Goal: Task Accomplishment & Management: Use online tool/utility

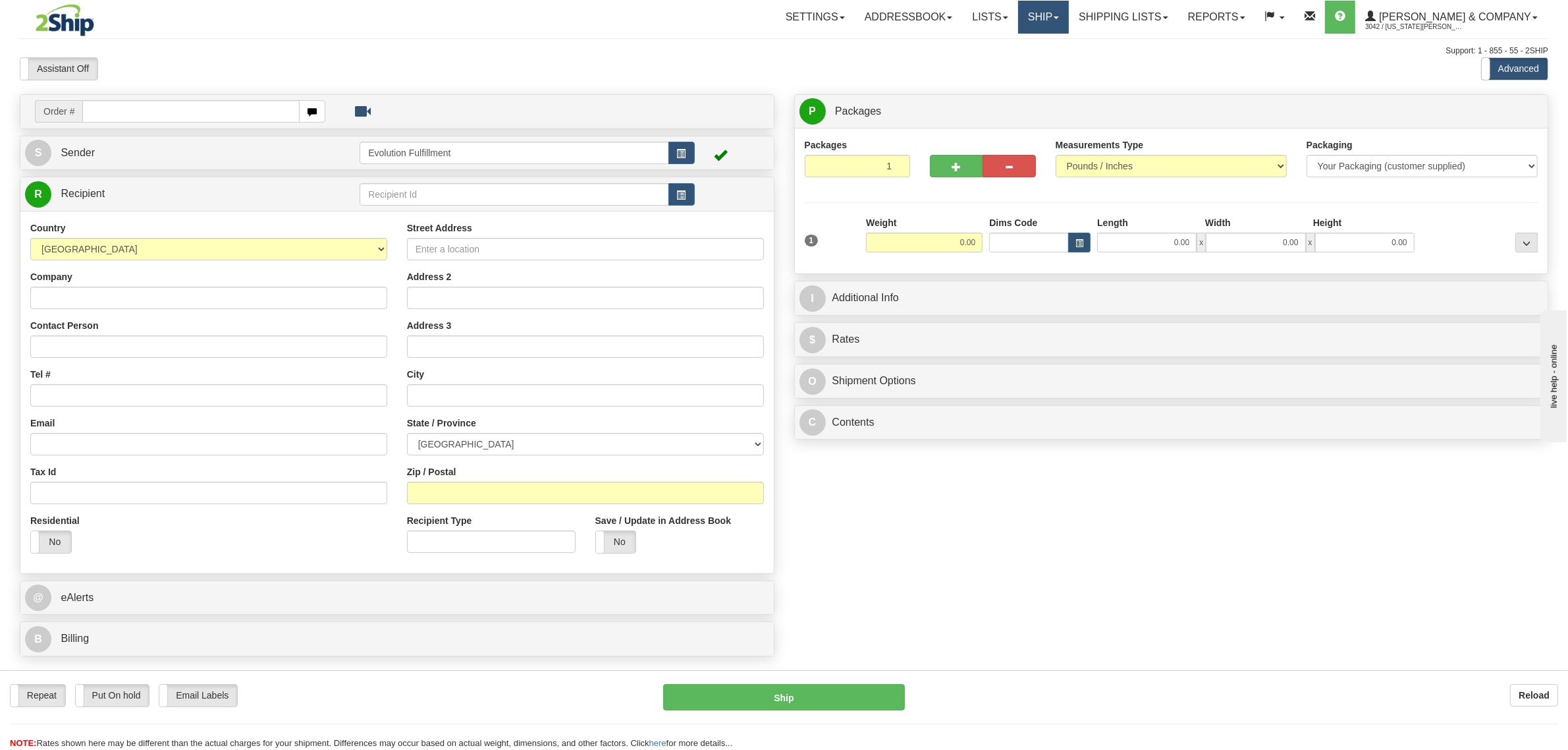
click at [1069, 24] on link "Ship" at bounding box center [1043, 17] width 51 height 33
click at [1055, 64] on span "OnHold / Order Queue" at bounding box center [1009, 63] width 93 height 11
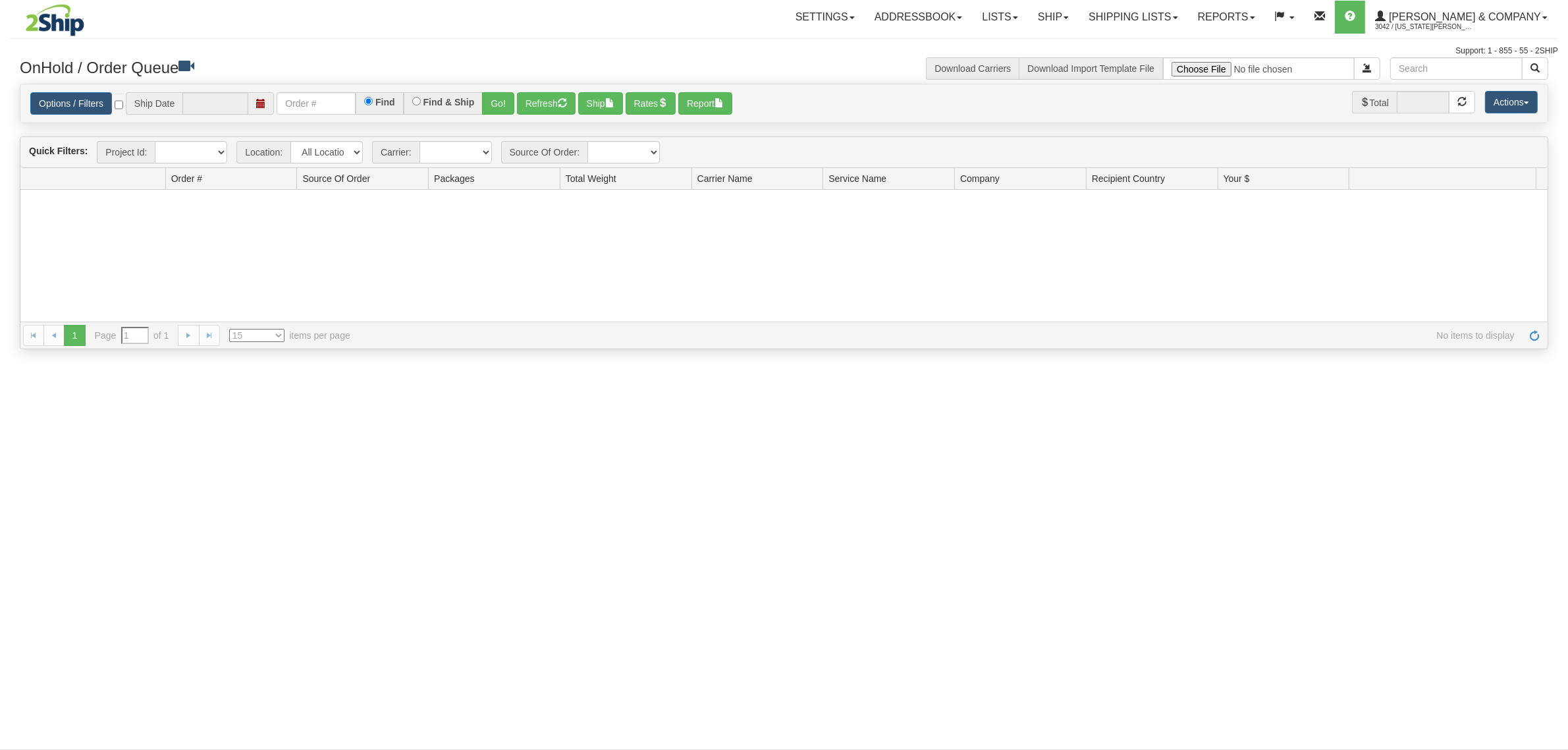
type input "[DATE]"
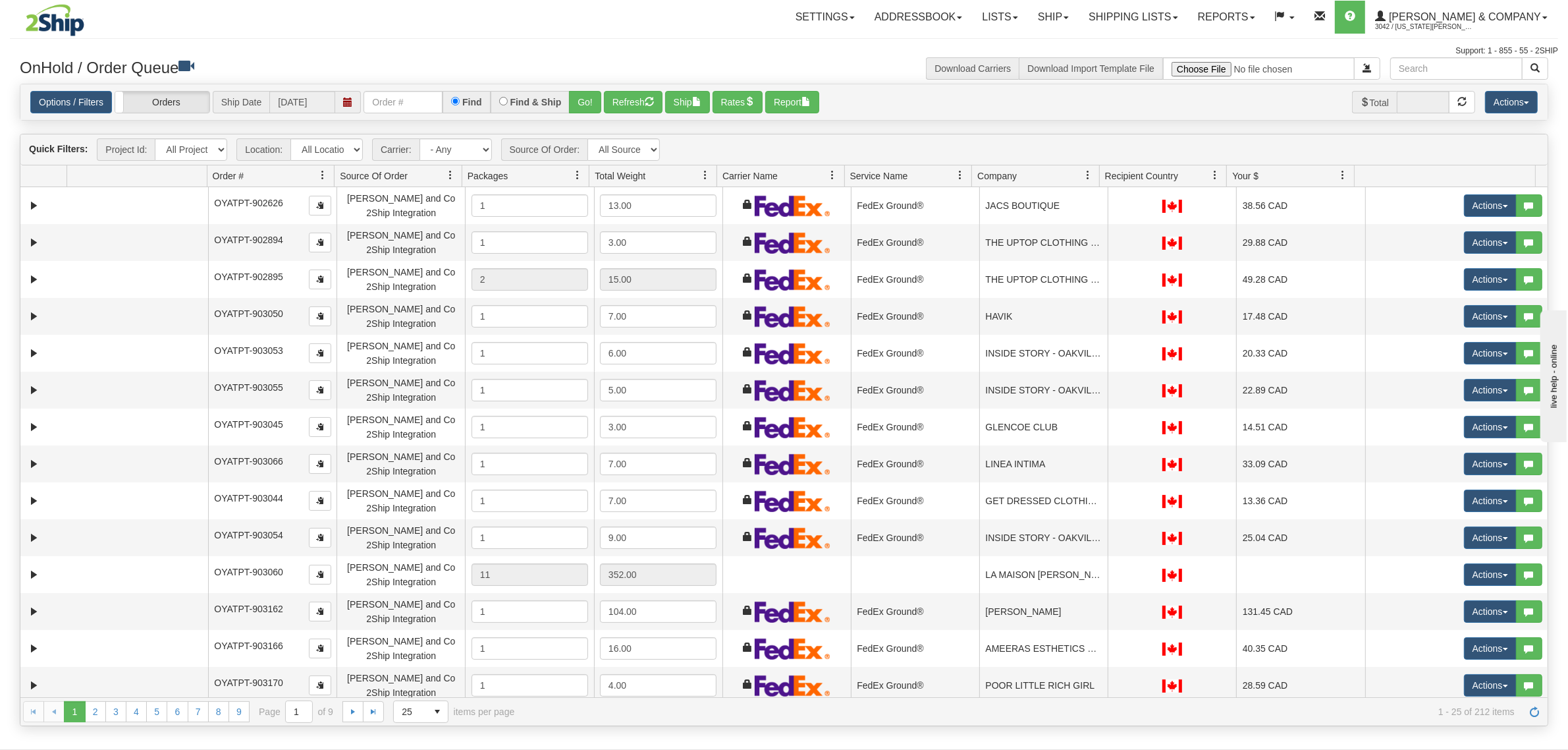
click at [1083, 170] on span at bounding box center [1088, 175] width 11 height 11
click at [1105, 211] on span "Sort Ascending" at bounding box center [1136, 204] width 69 height 13
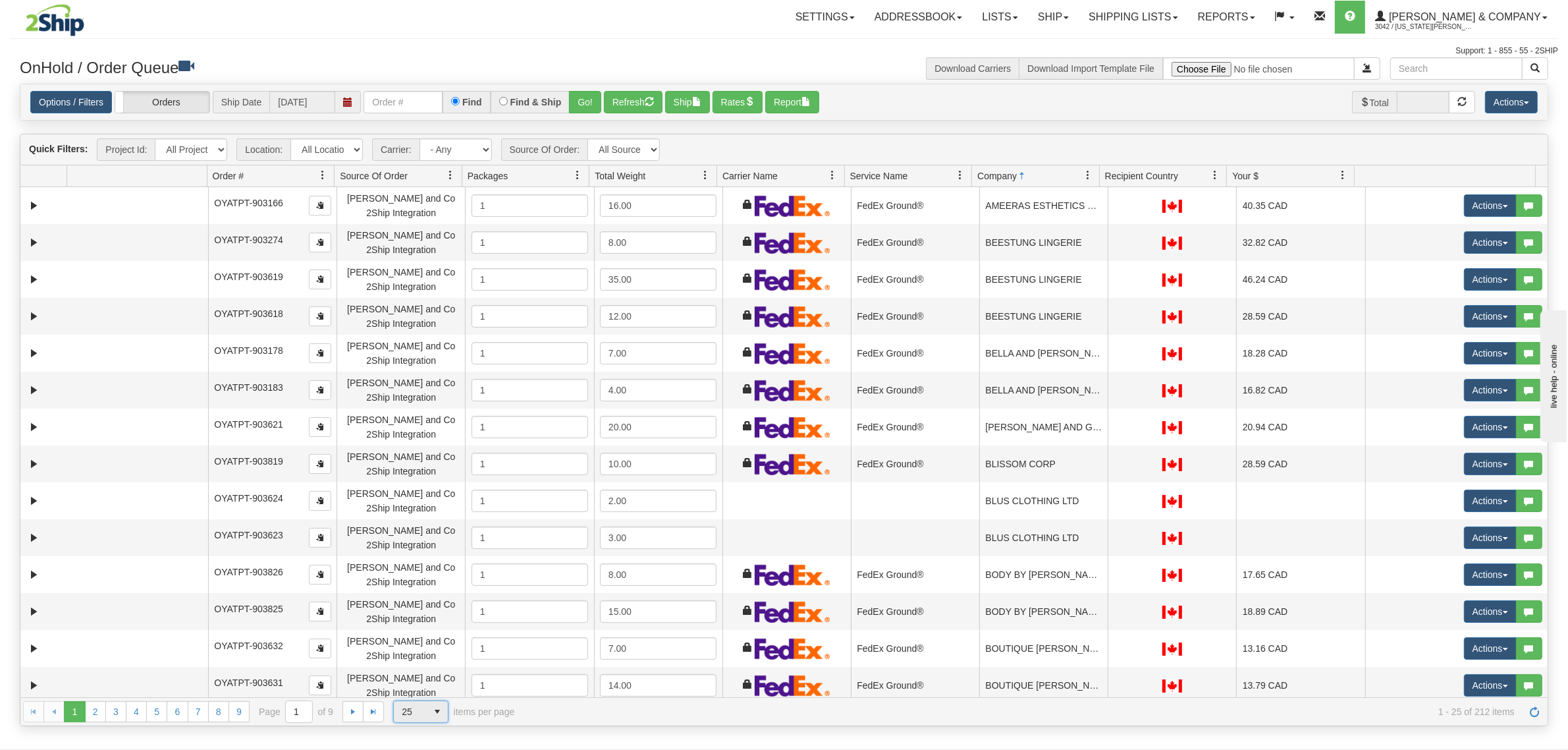
click at [413, 710] on span "25" at bounding box center [410, 711] width 17 height 13
click at [425, 693] on li "100" at bounding box center [421, 691] width 54 height 18
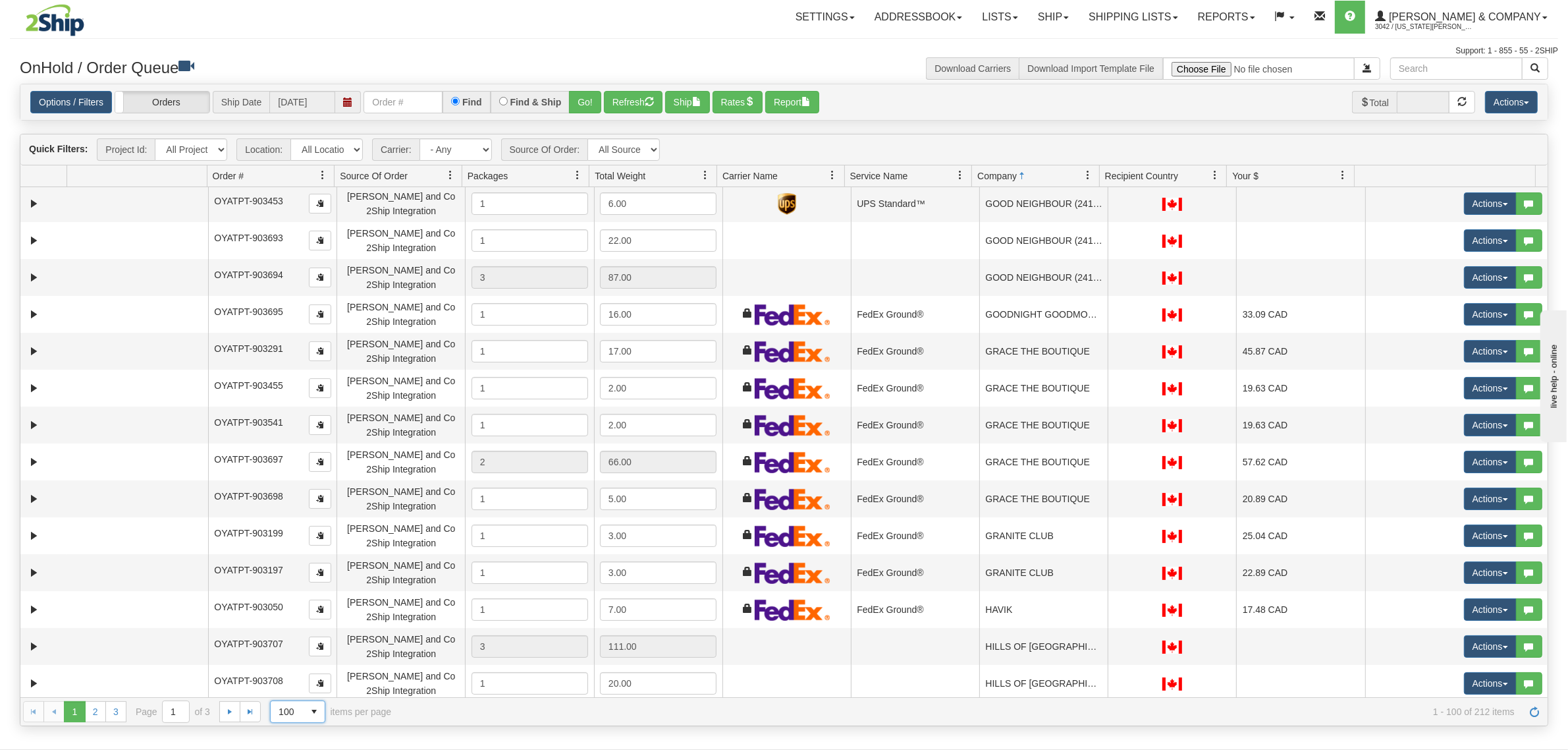
scroll to position [3178, 0]
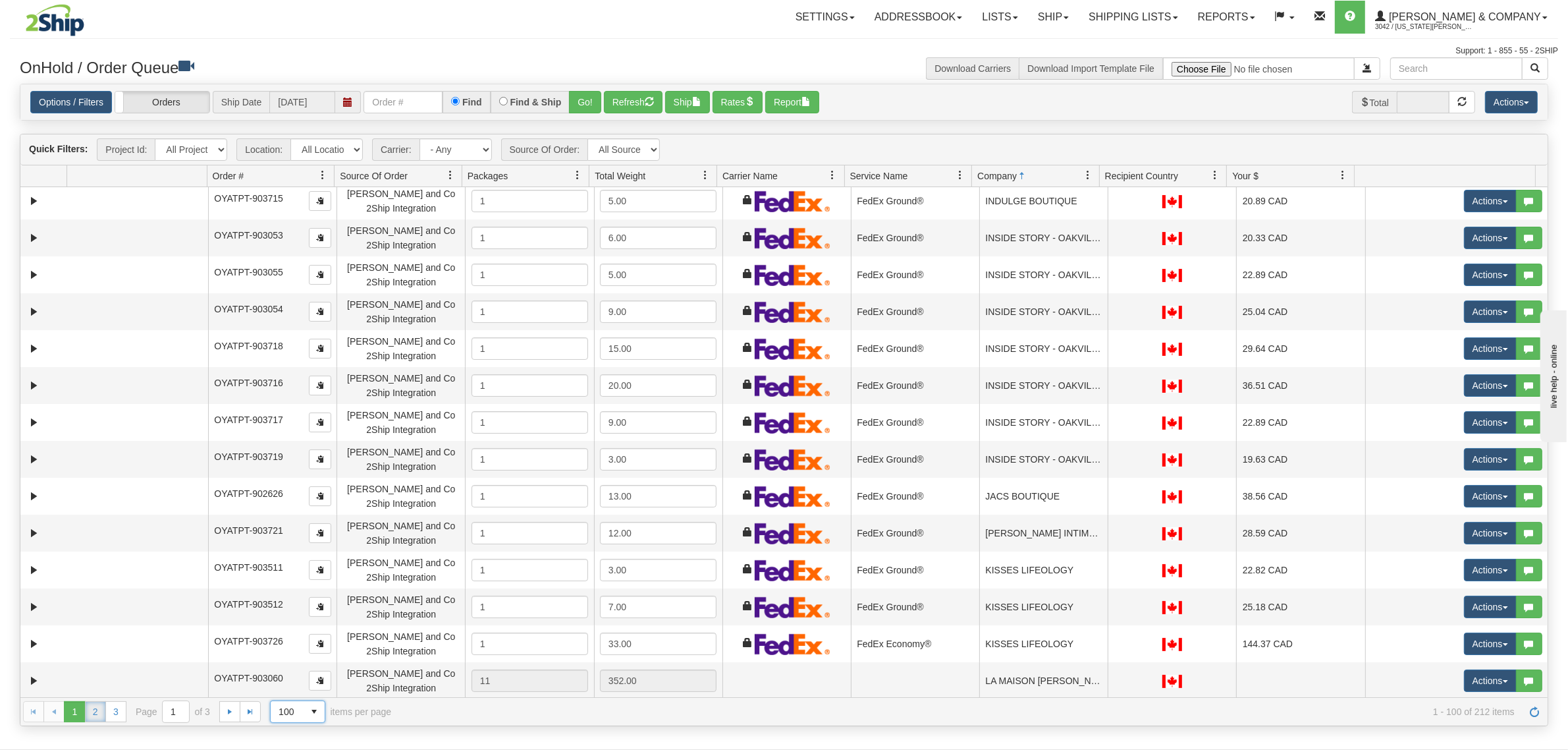
click at [98, 713] on link "2" at bounding box center [96, 712] width 21 height 21
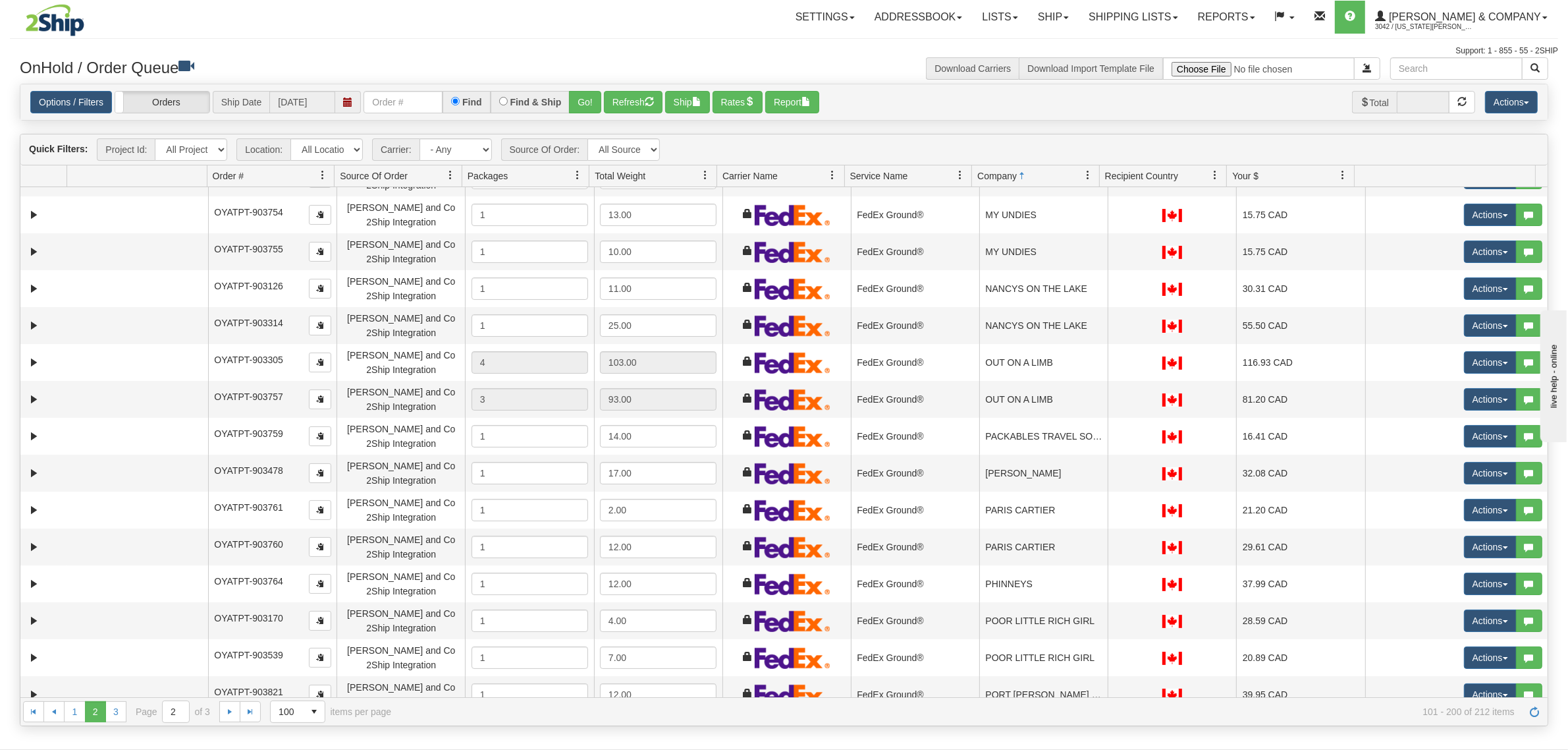
scroll to position [0, 0]
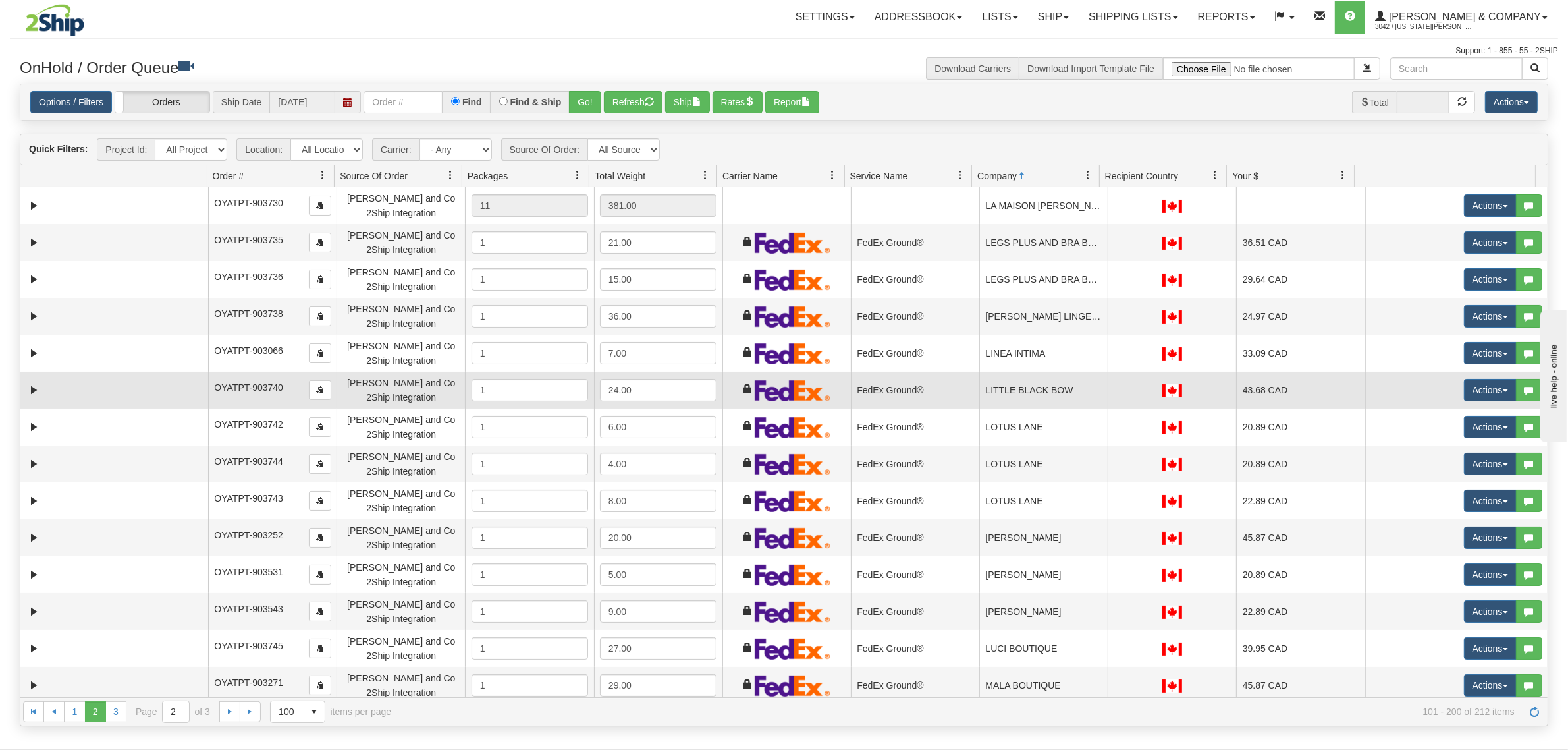
click at [986, 390] on td "LITTLE BLACK BOW" at bounding box center [1043, 390] width 129 height 37
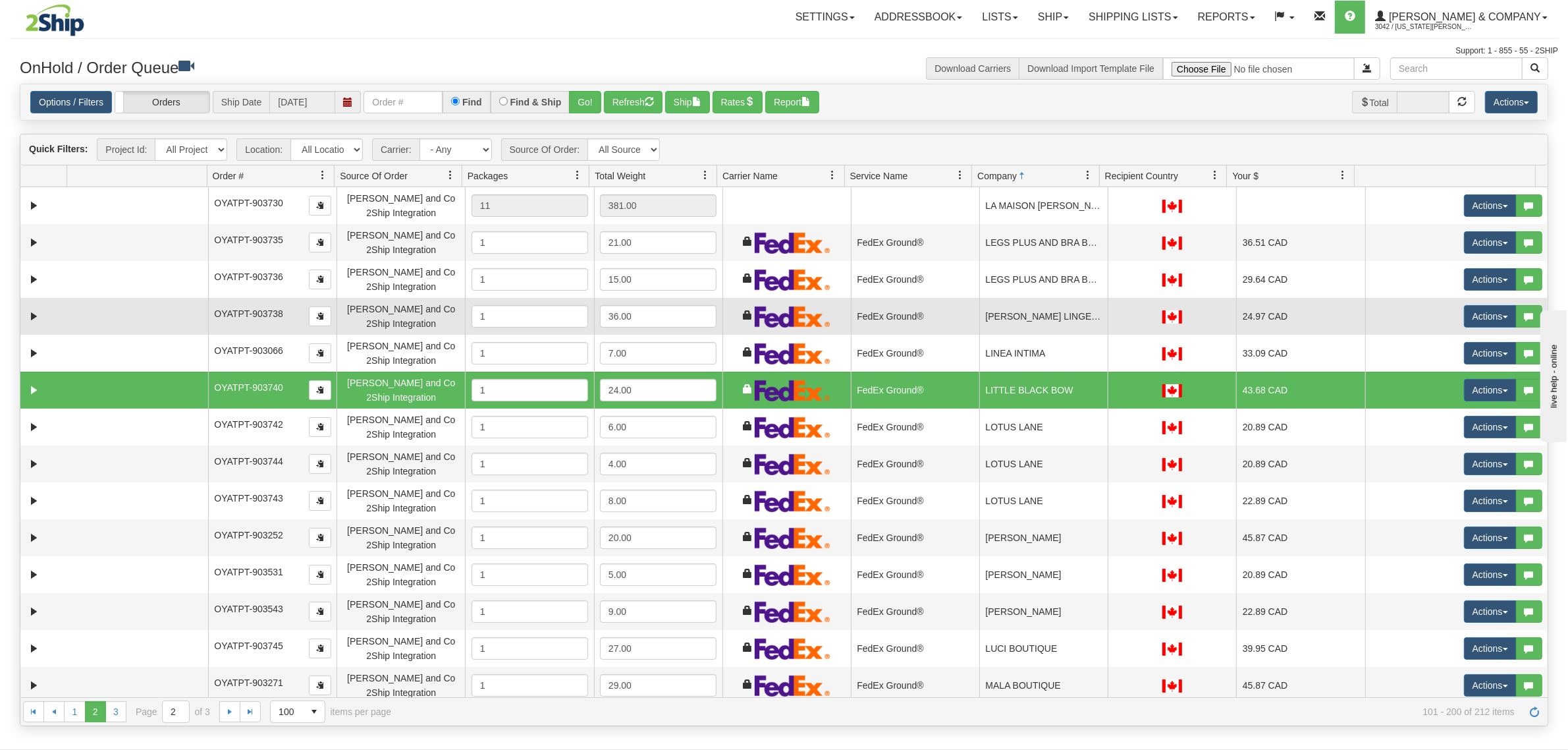
click at [1022, 314] on td "LILY PAD LINGERIE" at bounding box center [1043, 316] width 129 height 37
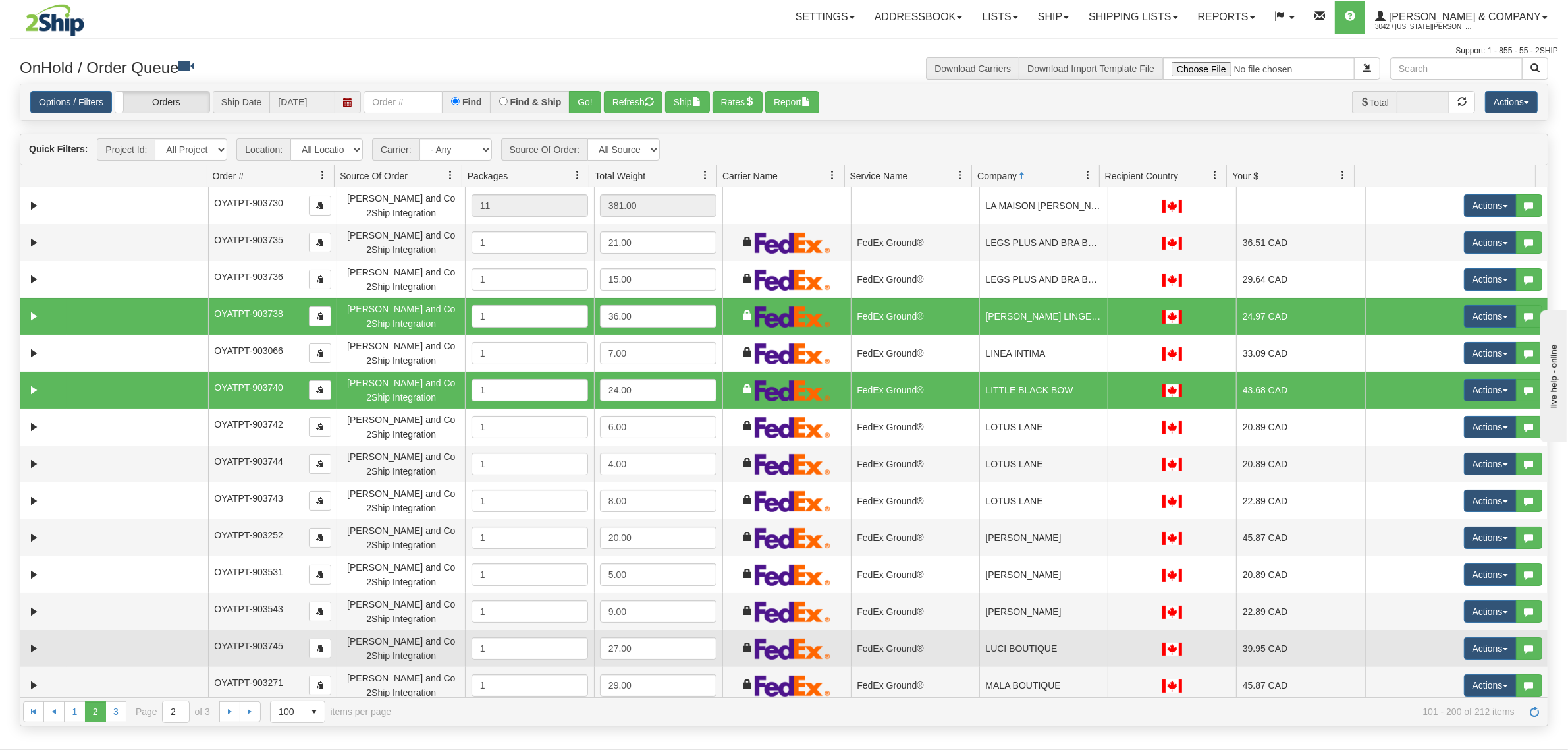
click at [1016, 638] on td "LUCI BOUTIQUE" at bounding box center [1043, 648] width 129 height 37
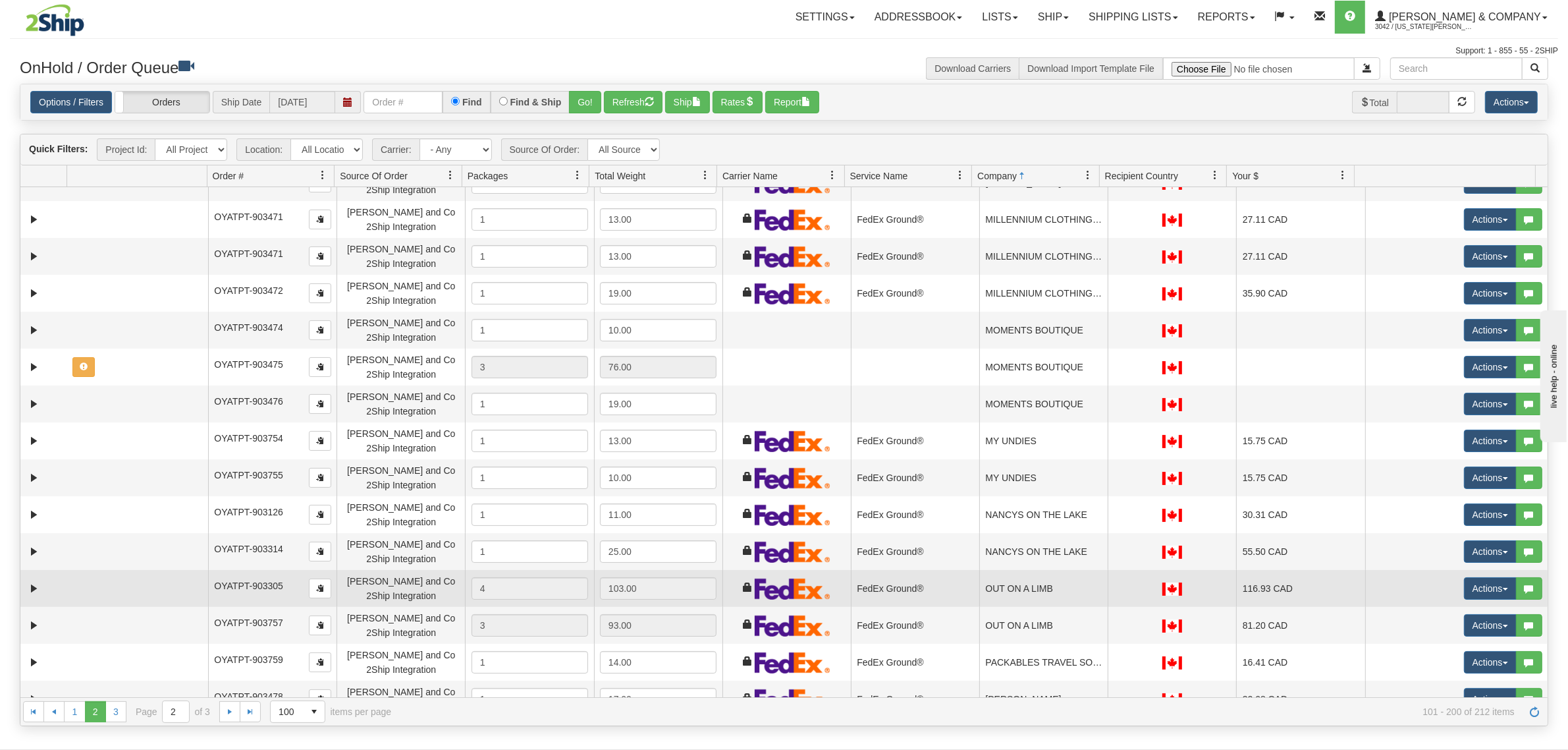
scroll to position [659, 0]
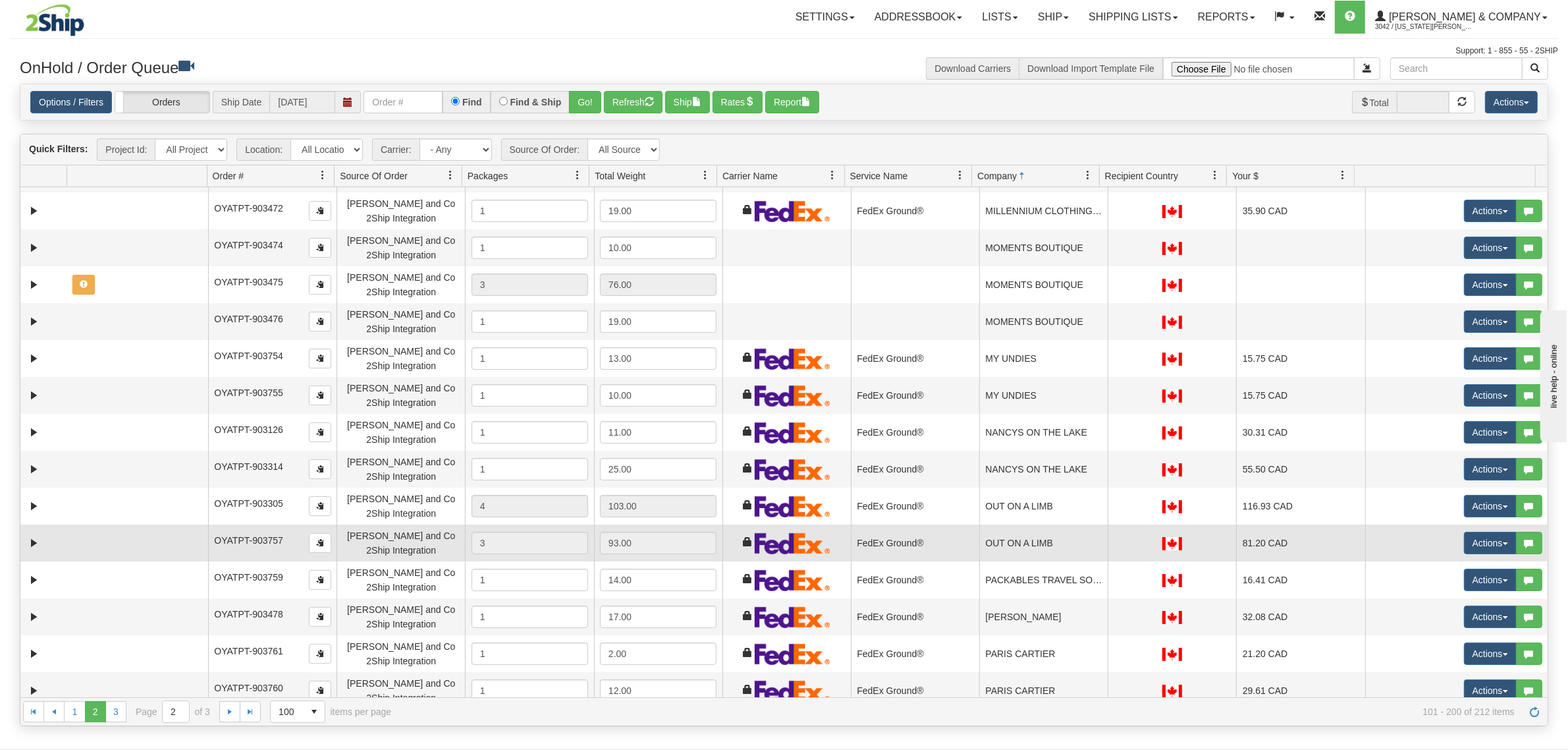
click at [1058, 550] on td "OUT ON A LIMB" at bounding box center [1043, 543] width 129 height 37
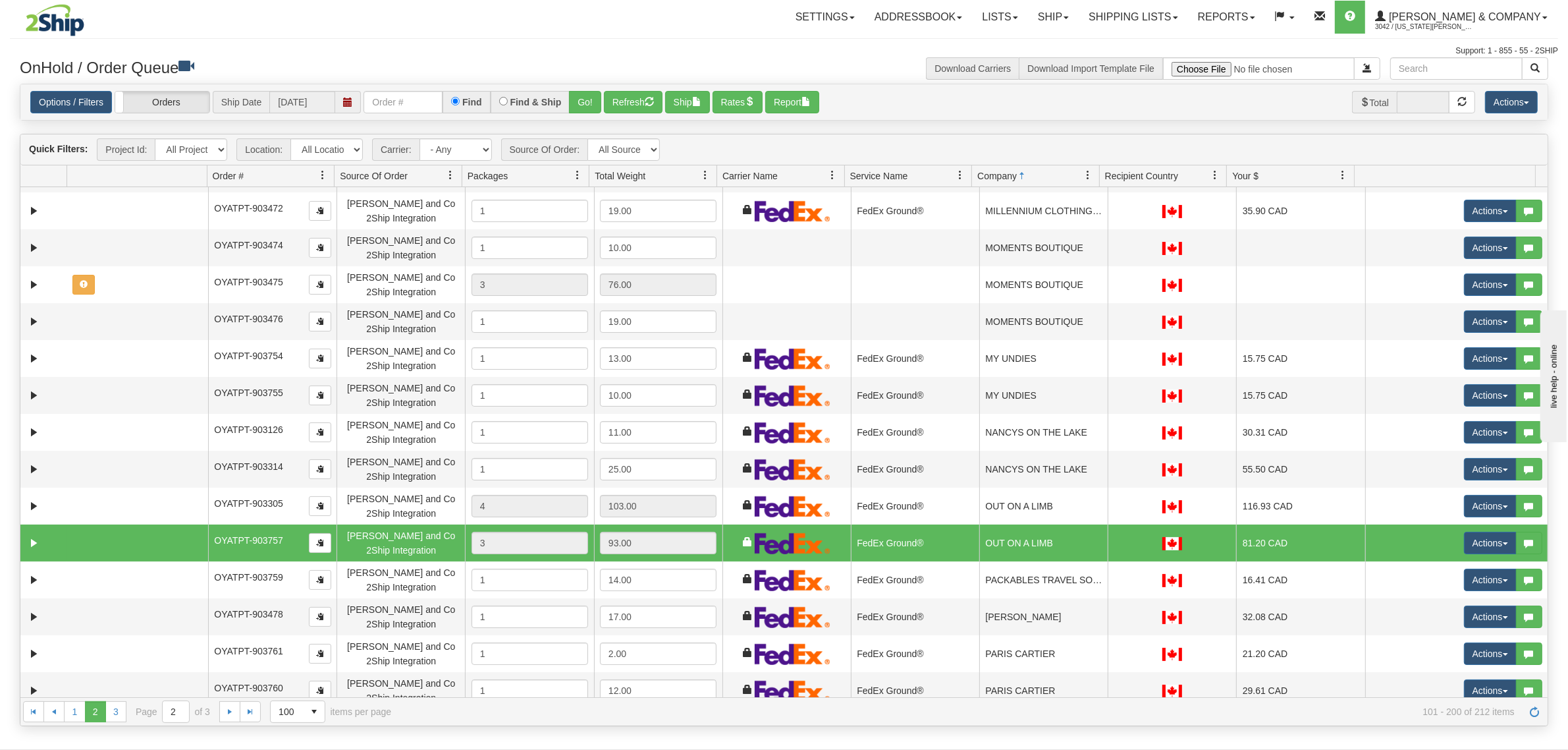
scroll to position [0, 0]
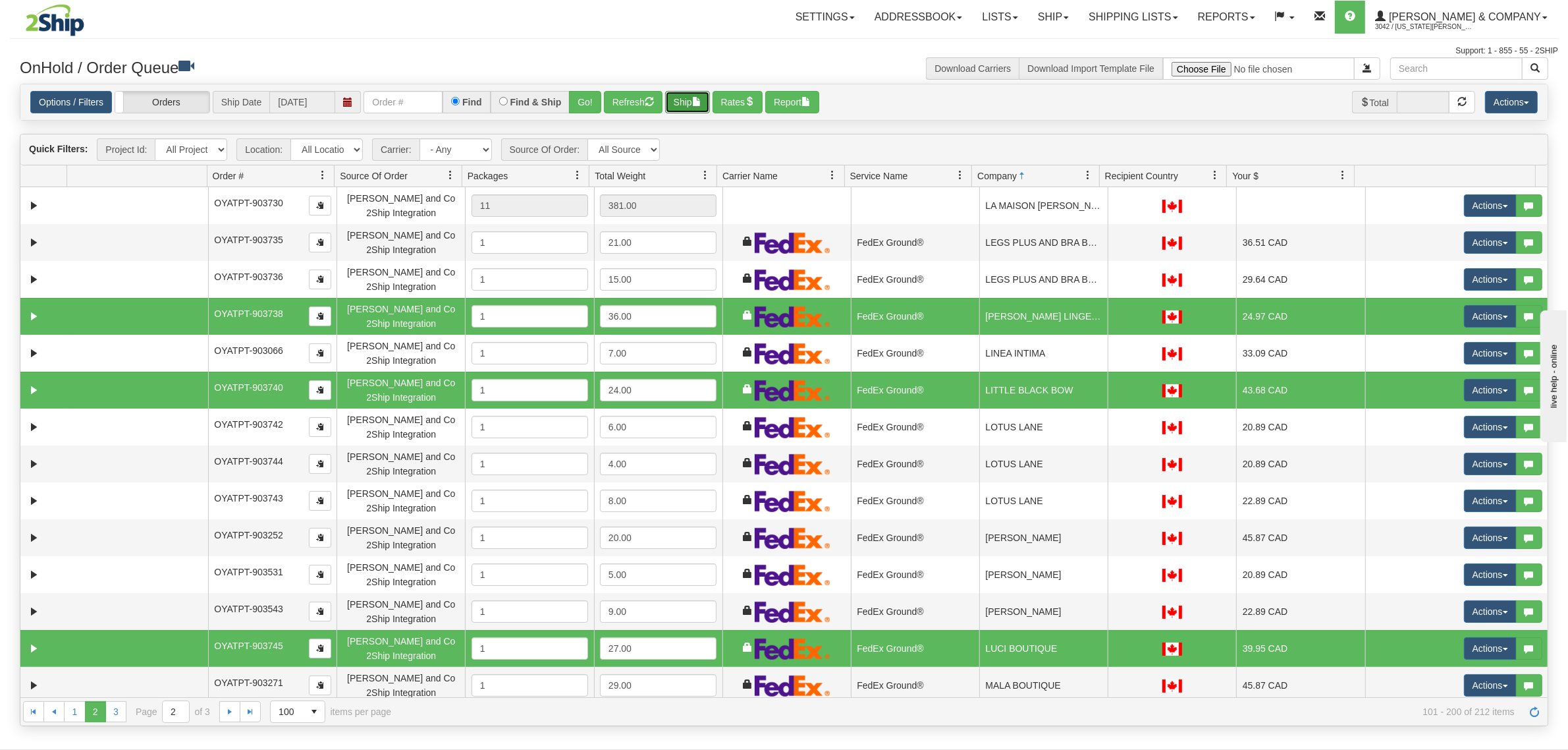
click at [695, 95] on button "Ship" at bounding box center [687, 101] width 45 height 22
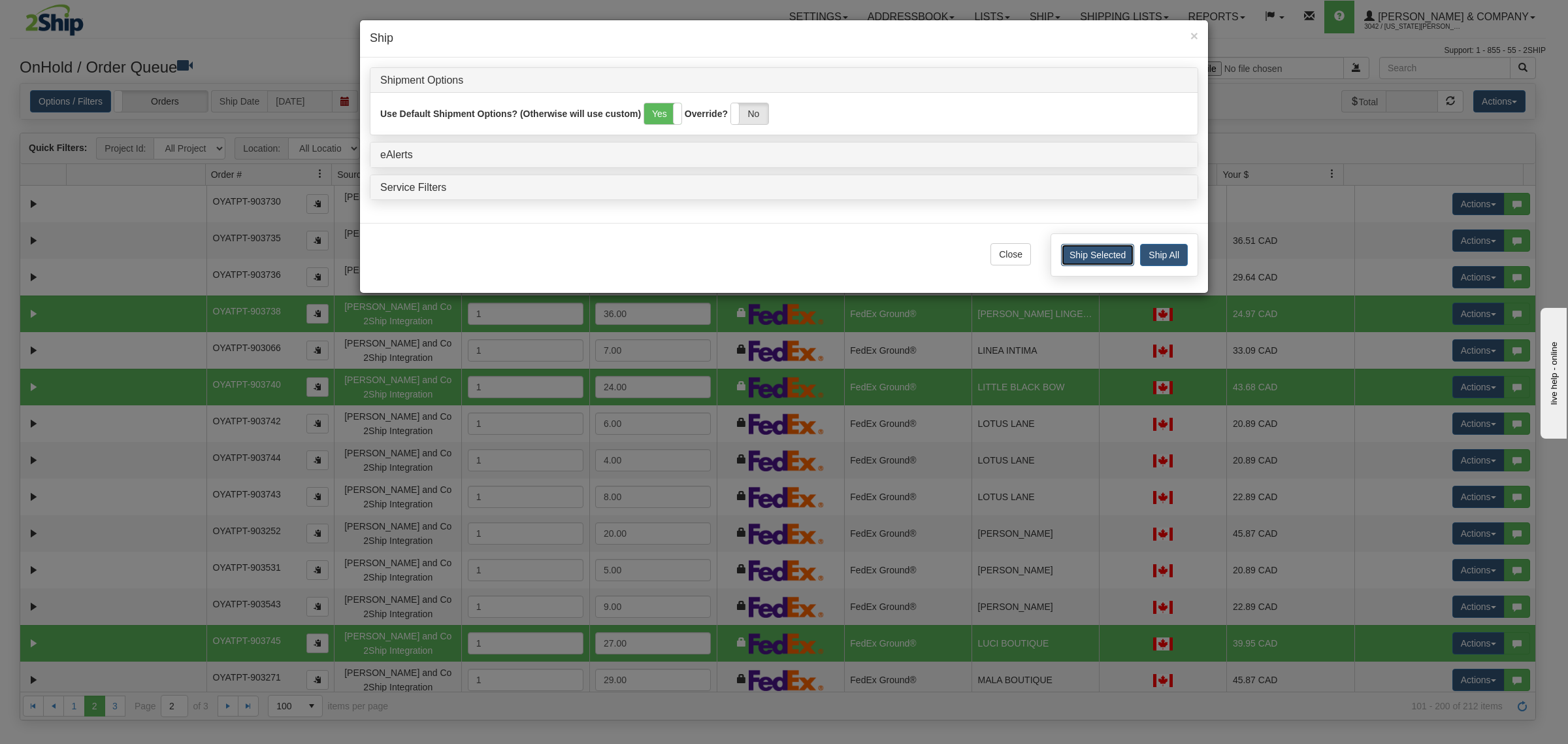
click at [1085, 253] on button "Ship Selected" at bounding box center [1097, 254] width 73 height 22
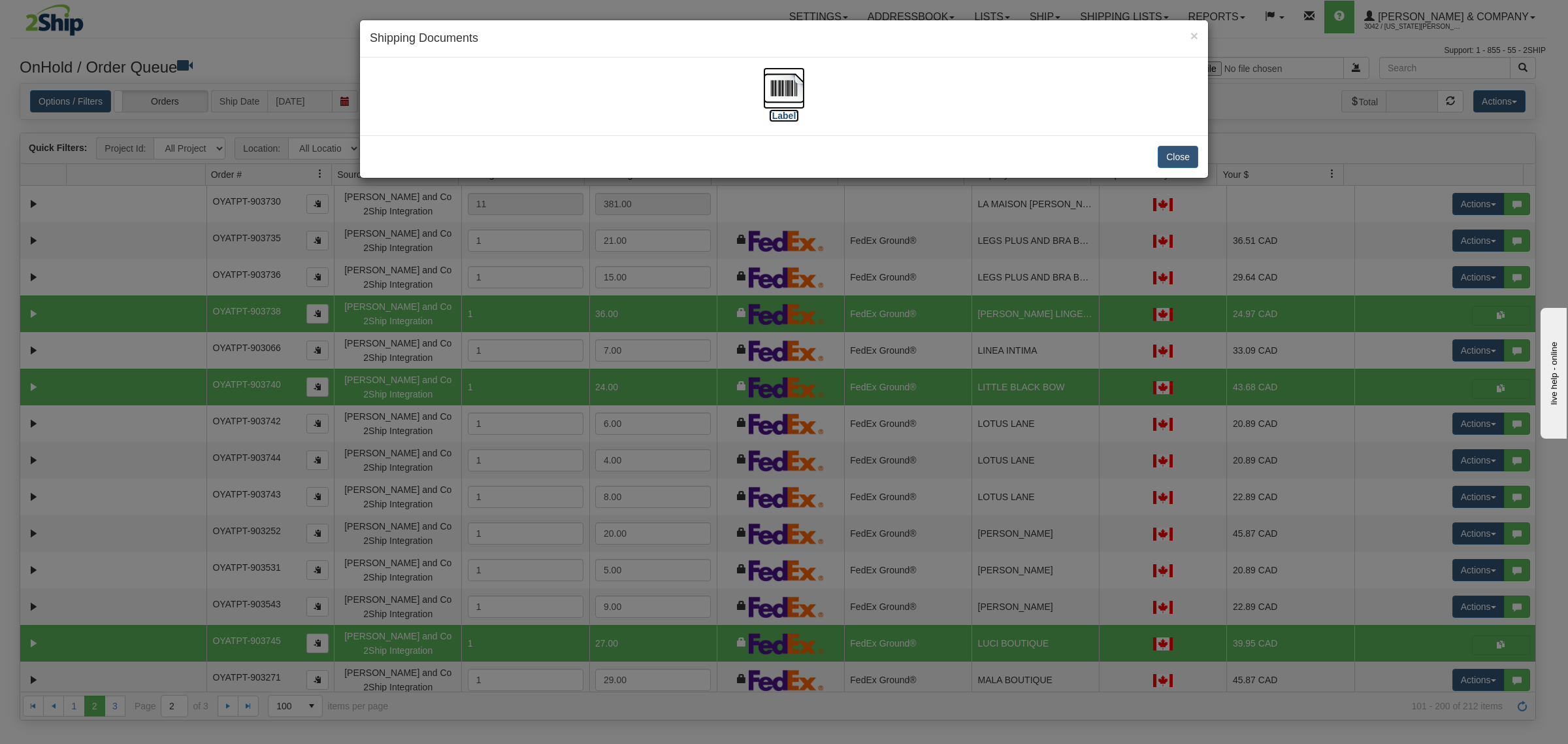
click at [773, 79] on img at bounding box center [784, 88] width 42 height 42
click at [1179, 163] on button "Close" at bounding box center [1178, 157] width 41 height 22
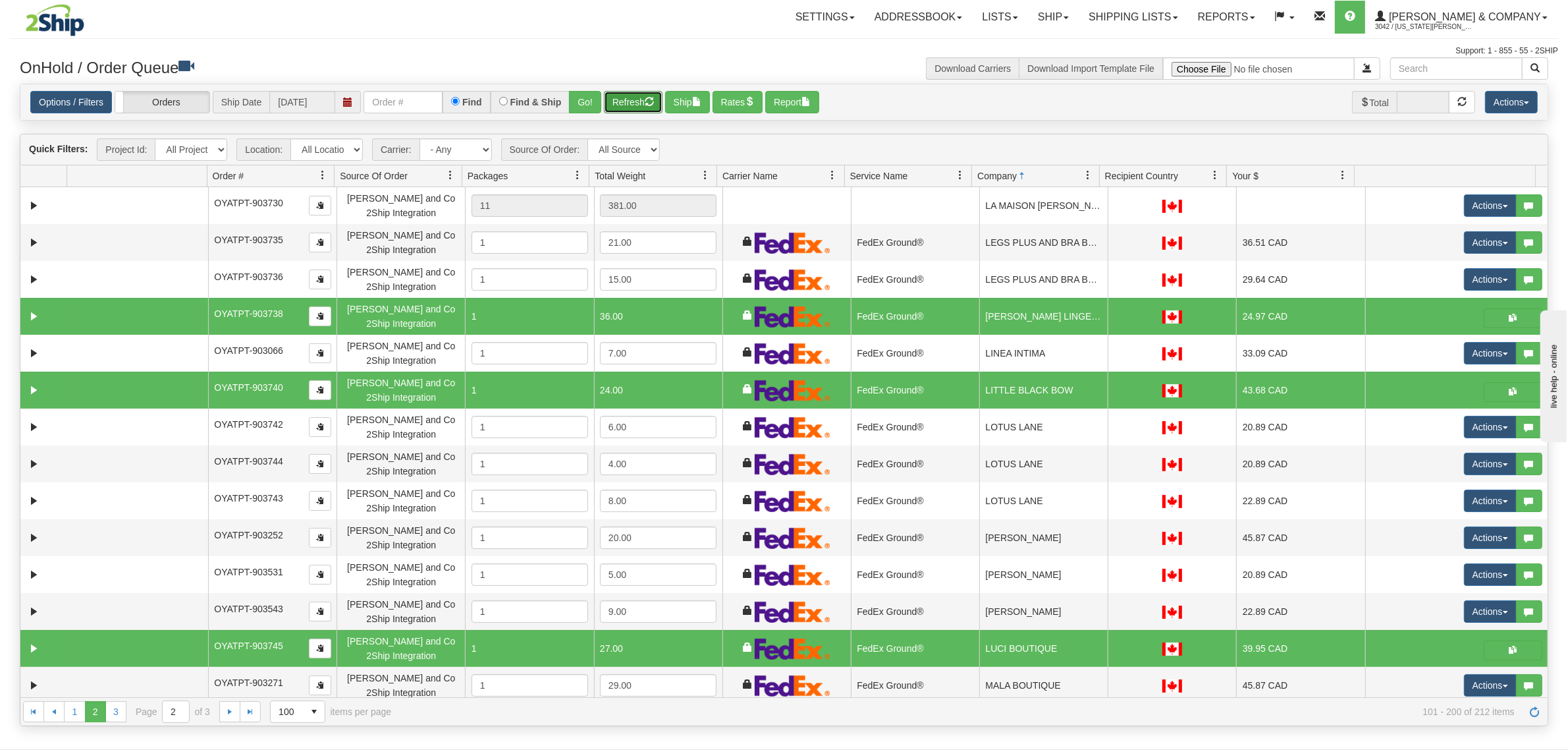
click at [648, 101] on span "button" at bounding box center [649, 101] width 9 height 9
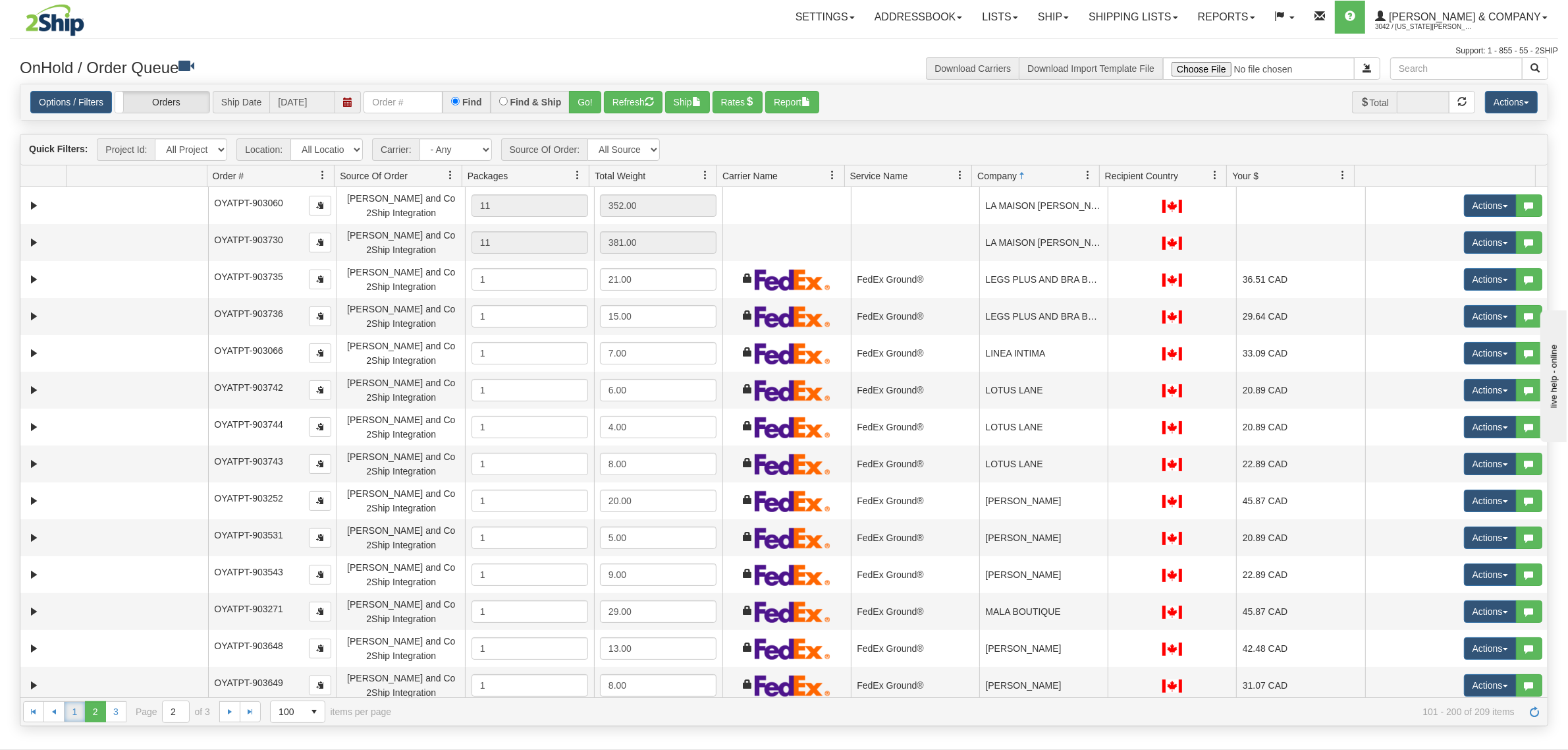
click at [70, 713] on link "1" at bounding box center [75, 712] width 21 height 21
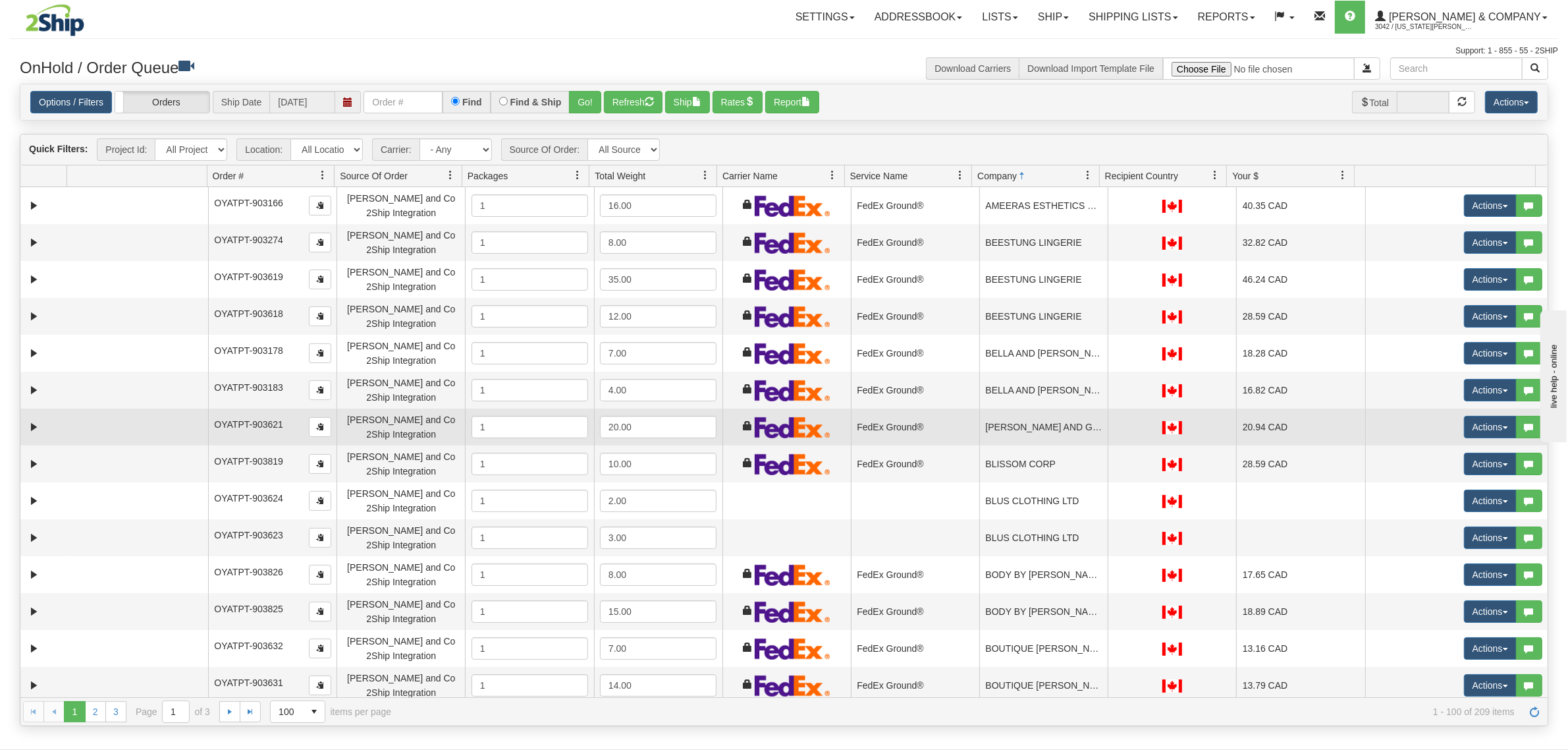
click at [1022, 432] on td "BERNSTEIN AND GOLD (REBEL REBEL CLOTHING)" at bounding box center [1043, 427] width 129 height 37
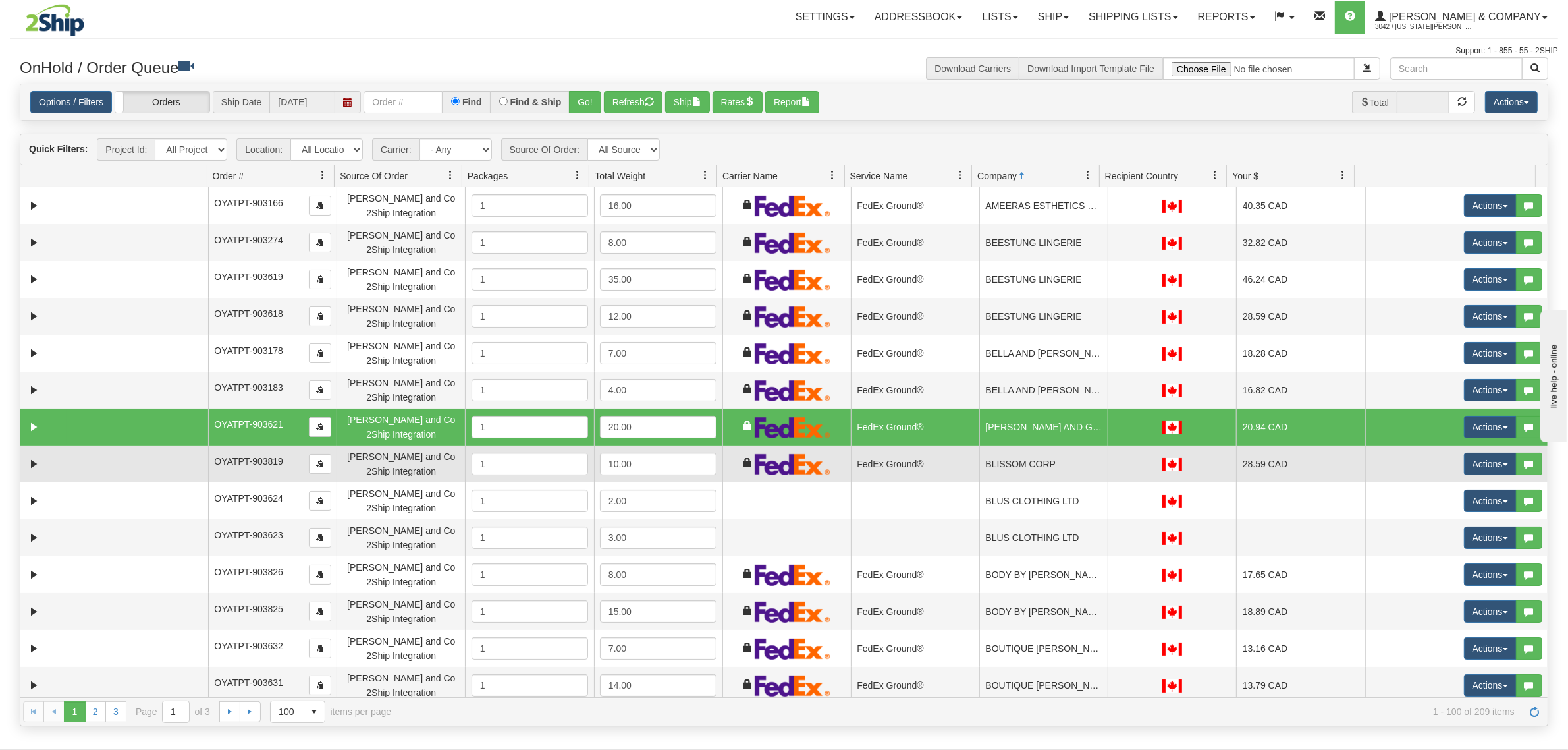
click at [1056, 459] on td "BLISSOM CORP" at bounding box center [1043, 463] width 129 height 37
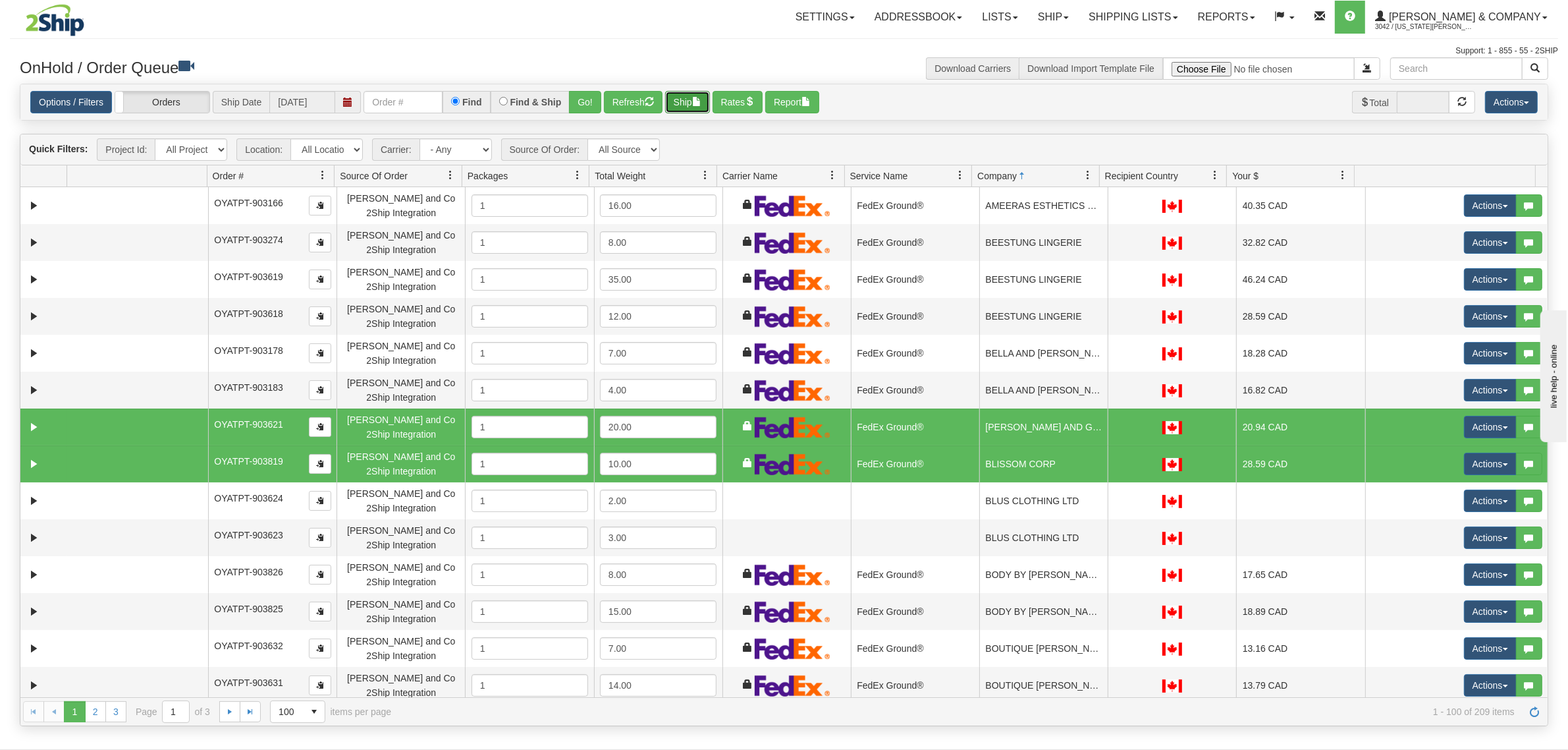
click at [686, 105] on button "Ship" at bounding box center [687, 101] width 45 height 22
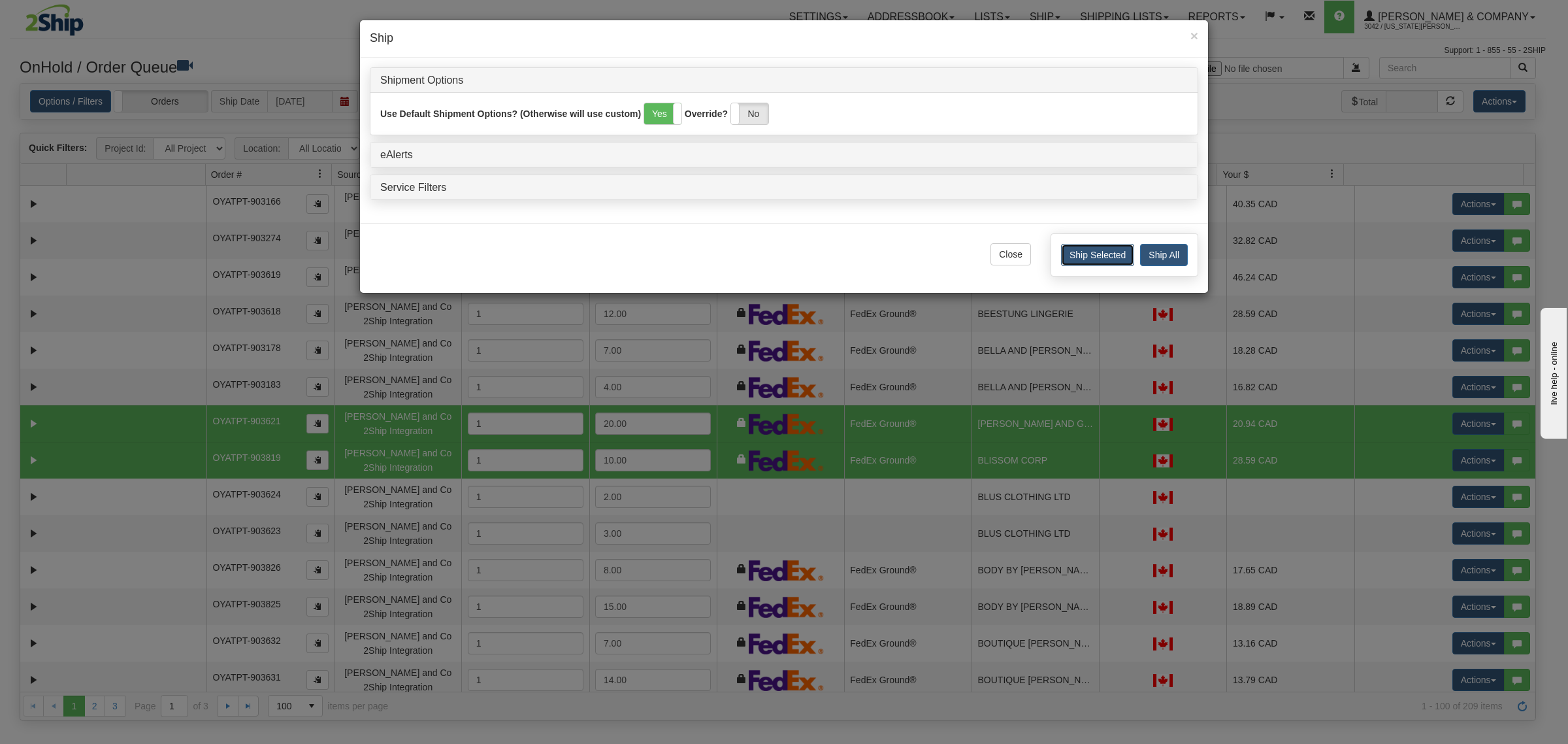
click at [1099, 250] on button "Ship Selected" at bounding box center [1097, 254] width 73 height 22
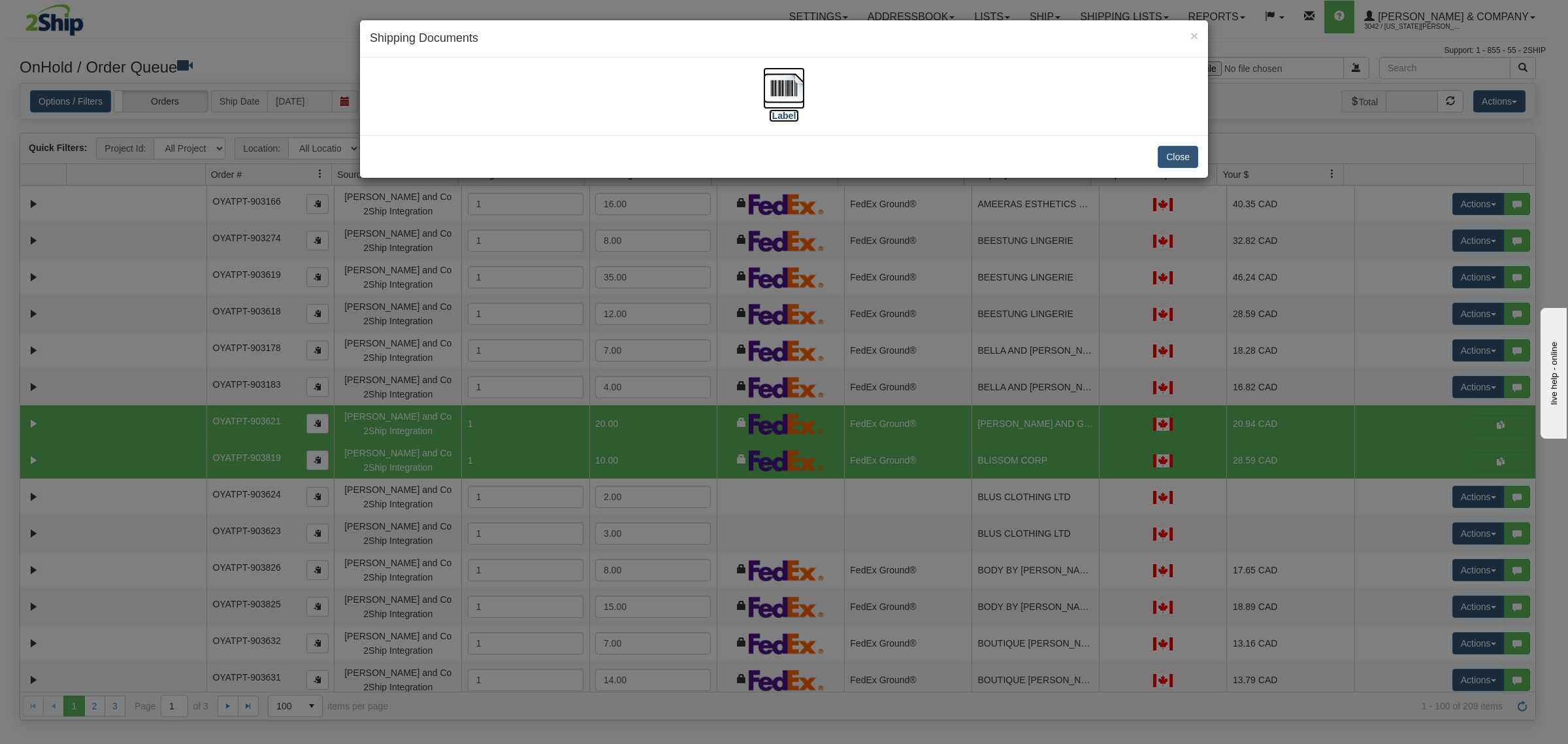
click at [793, 87] on img at bounding box center [784, 88] width 42 height 42
click at [1186, 157] on button "Close" at bounding box center [1178, 157] width 41 height 22
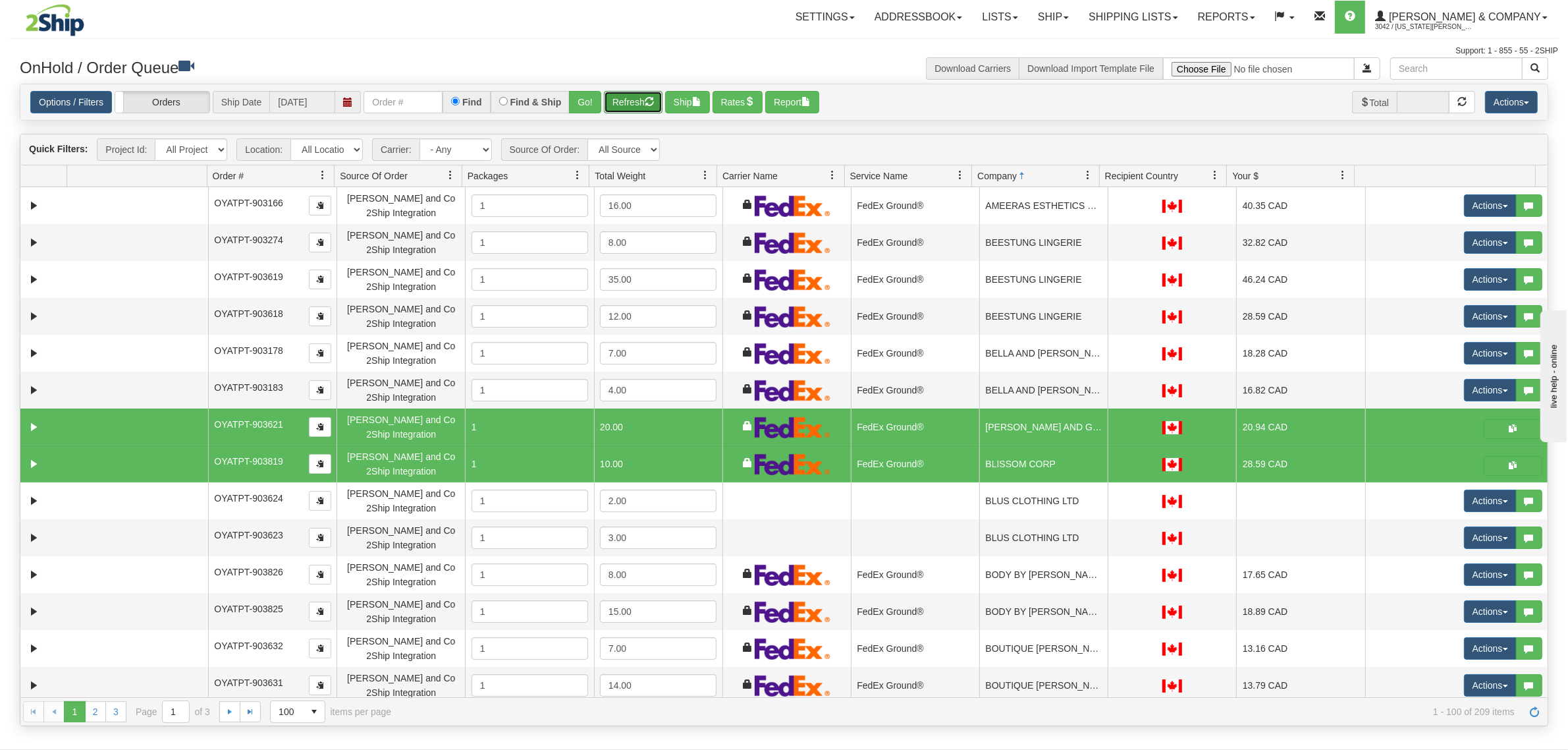
click at [634, 100] on button "Refresh" at bounding box center [633, 101] width 59 height 22
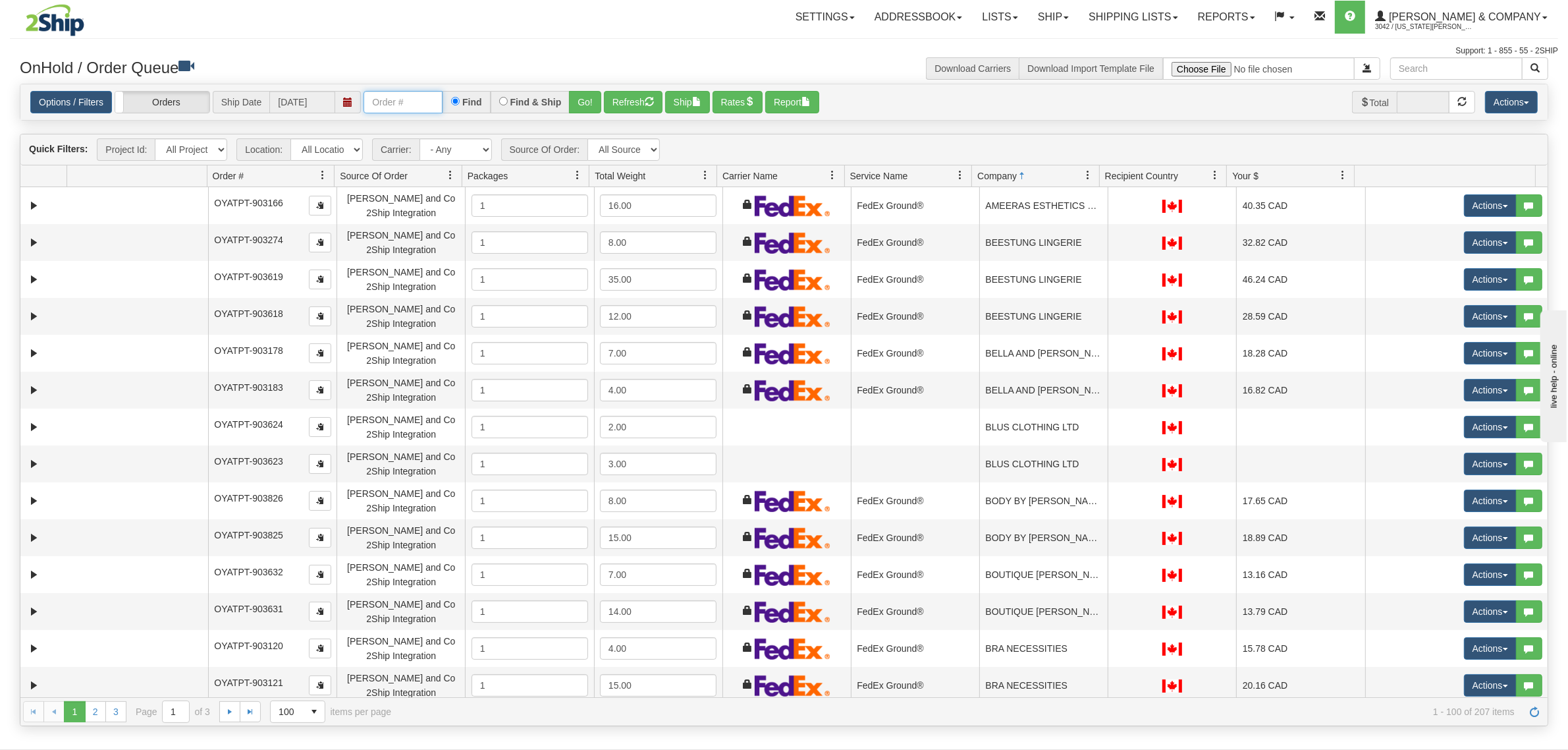
click at [430, 97] on input "text" at bounding box center [403, 101] width 79 height 22
click at [581, 97] on button "Go!" at bounding box center [585, 101] width 32 height 22
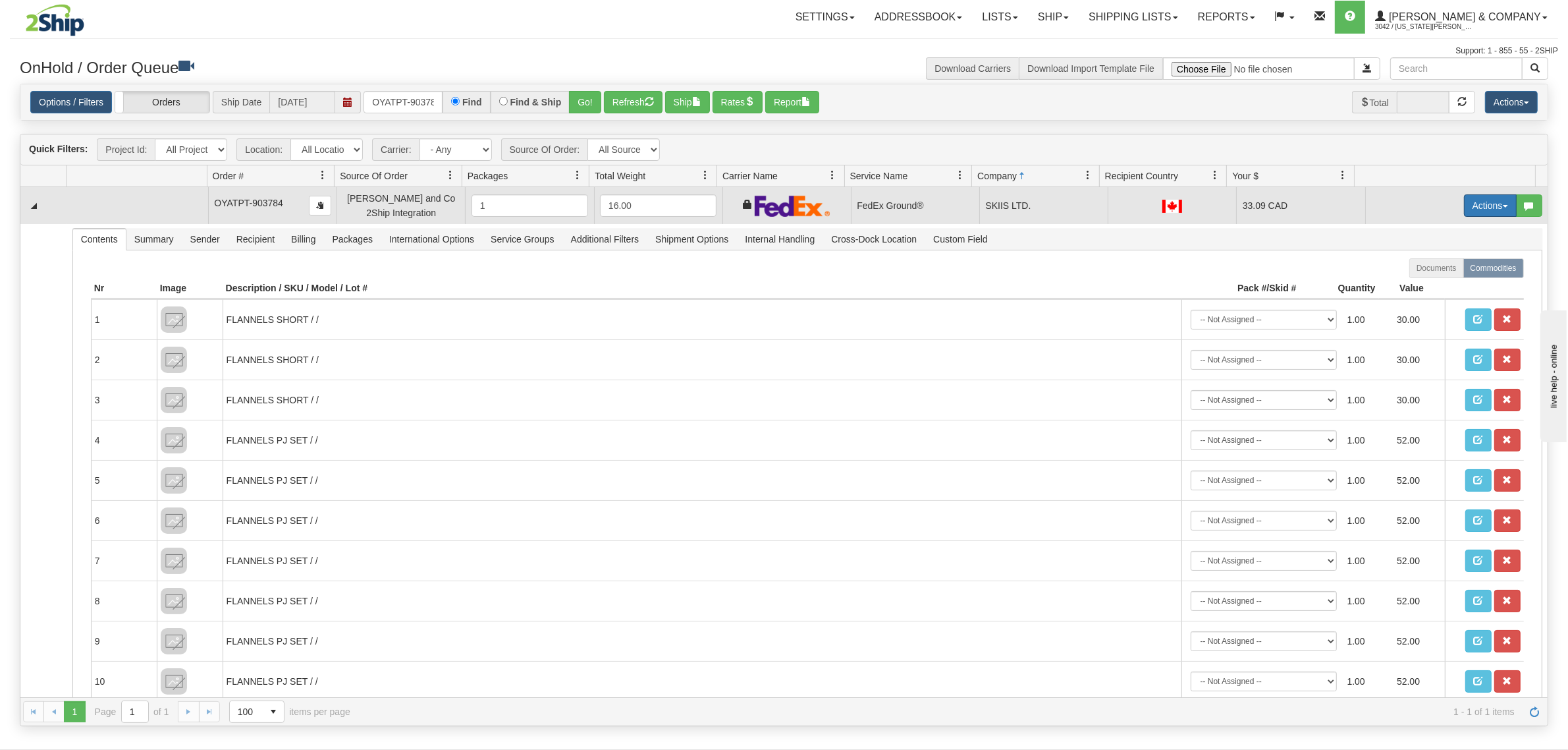
click at [1470, 213] on button "Actions" at bounding box center [1490, 205] width 53 height 22
click at [1422, 288] on link "Ship" at bounding box center [1464, 282] width 105 height 17
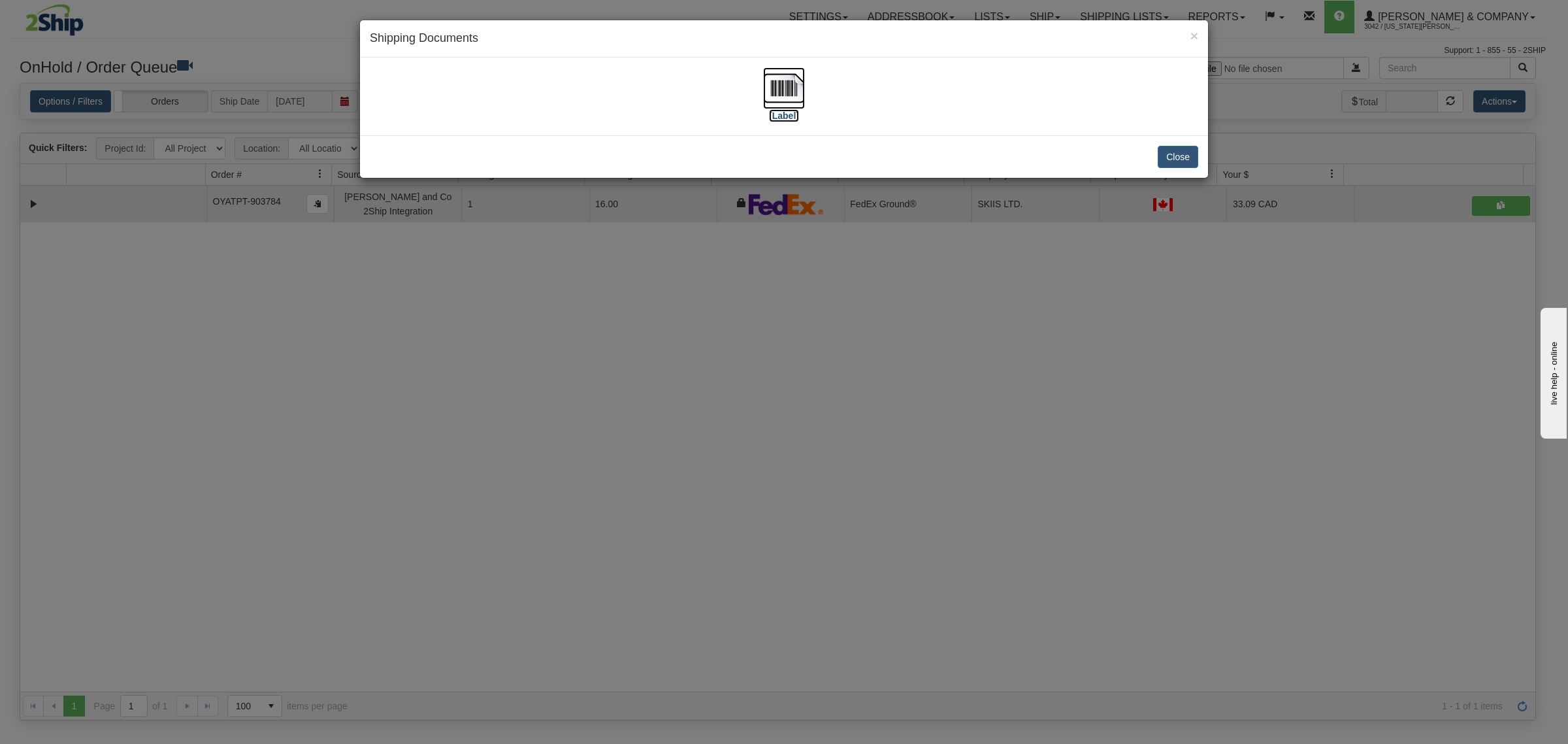
click at [778, 90] on img at bounding box center [784, 88] width 42 height 42
click at [1173, 157] on button "Close" at bounding box center [1178, 157] width 41 height 22
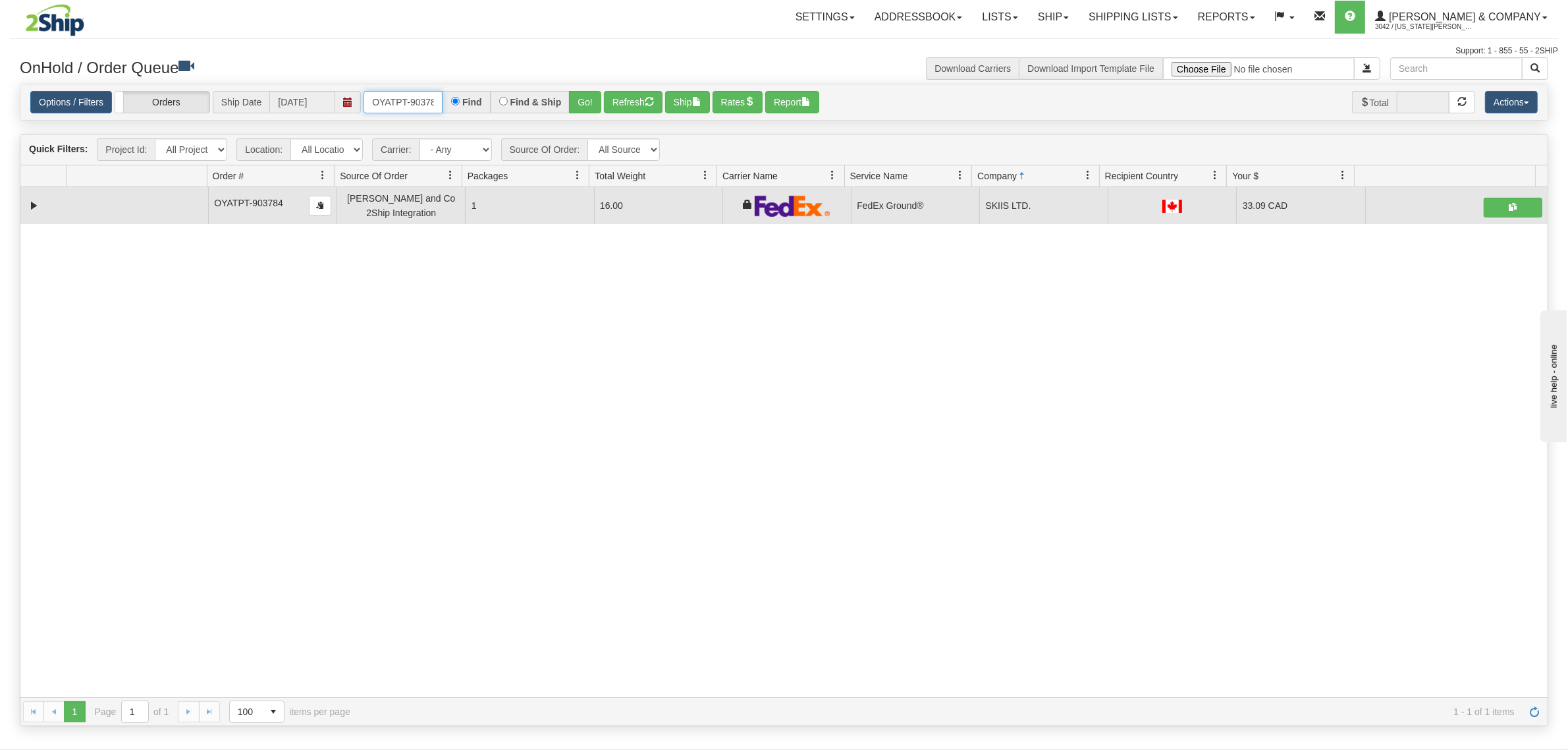
click at [397, 98] on input "OYATPT-903784" at bounding box center [403, 101] width 79 height 22
click at [393, 98] on input "OYATPT-903784" at bounding box center [403, 101] width 79 height 22
click at [394, 98] on input "OYATPT-903784" at bounding box center [403, 101] width 79 height 22
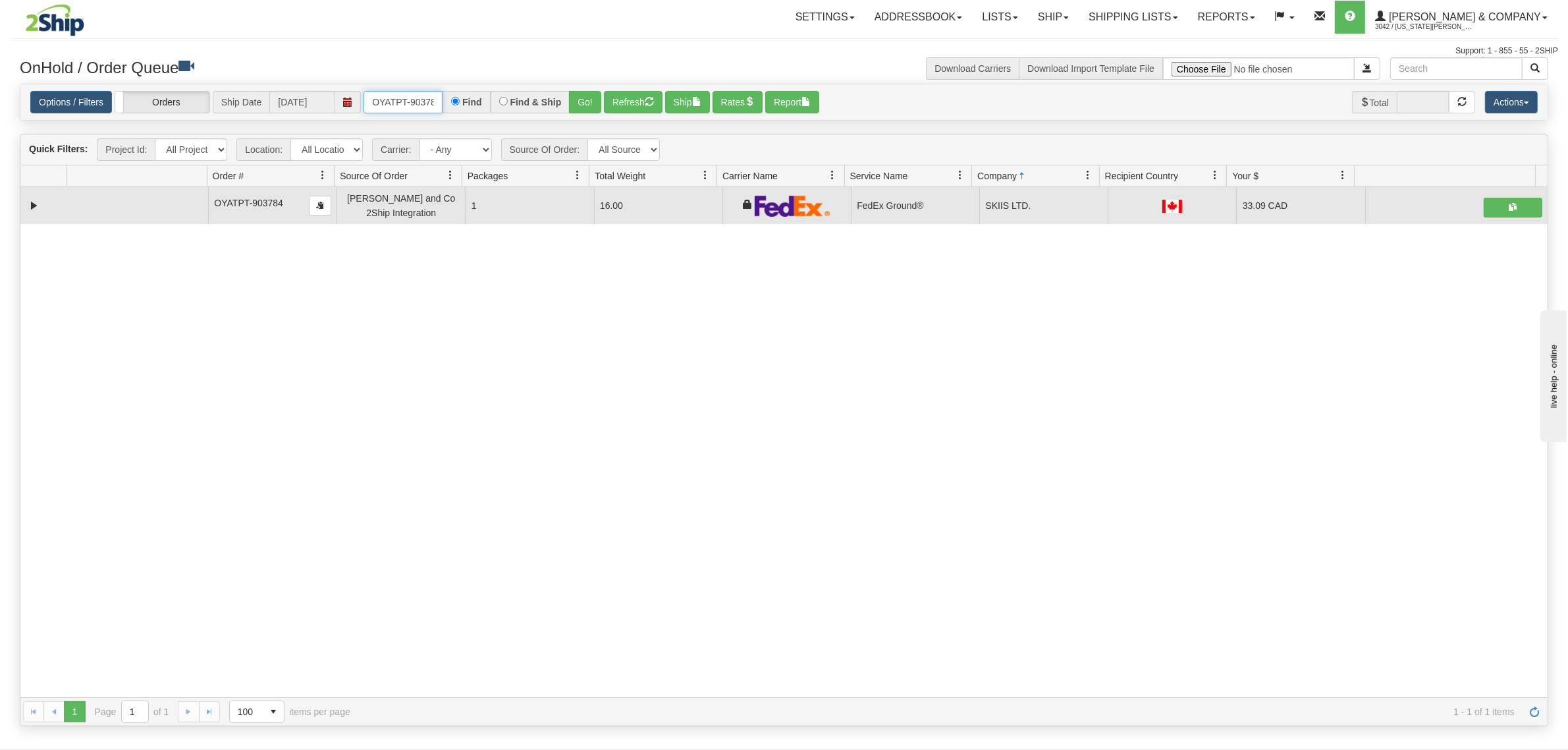
click at [394, 98] on input "OYATPT-903784" at bounding box center [403, 101] width 79 height 22
click at [590, 103] on button "Go!" at bounding box center [585, 101] width 32 height 22
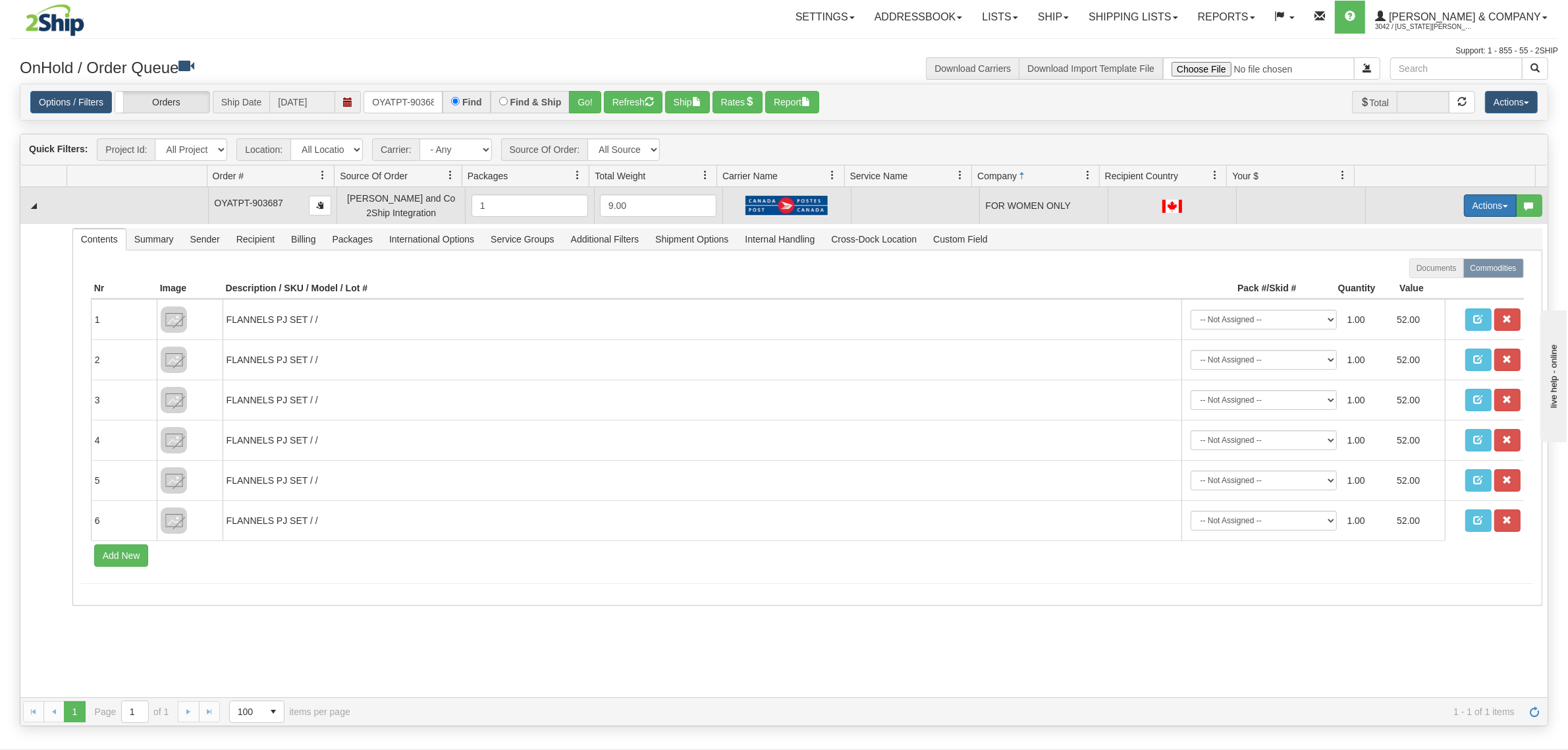
click at [1480, 214] on button "Actions" at bounding box center [1490, 205] width 53 height 22
click at [1443, 265] on span "Rate All Services" at bounding box center [1464, 265] width 79 height 11
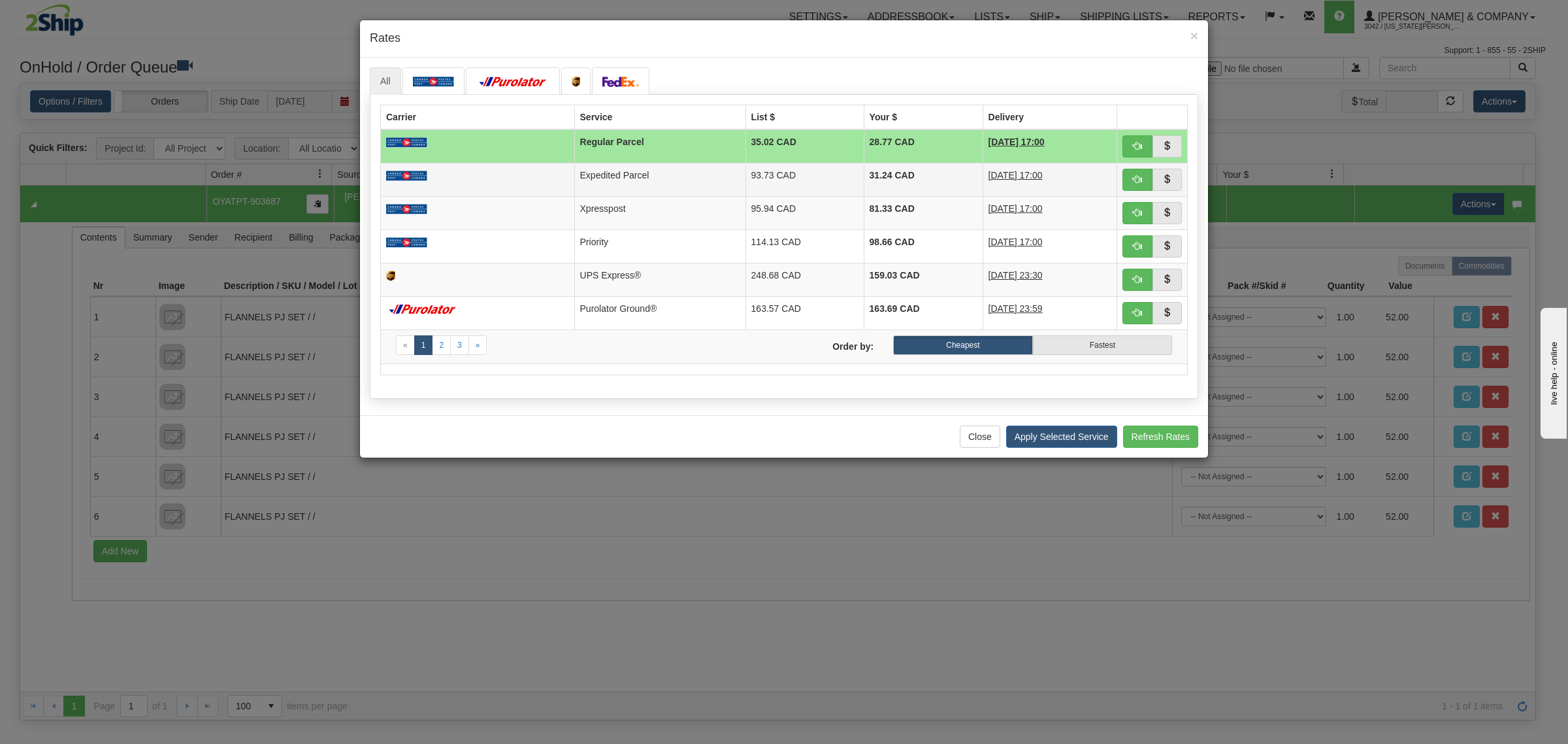
click at [630, 180] on td "Expedited Parcel" at bounding box center [660, 179] width 171 height 33
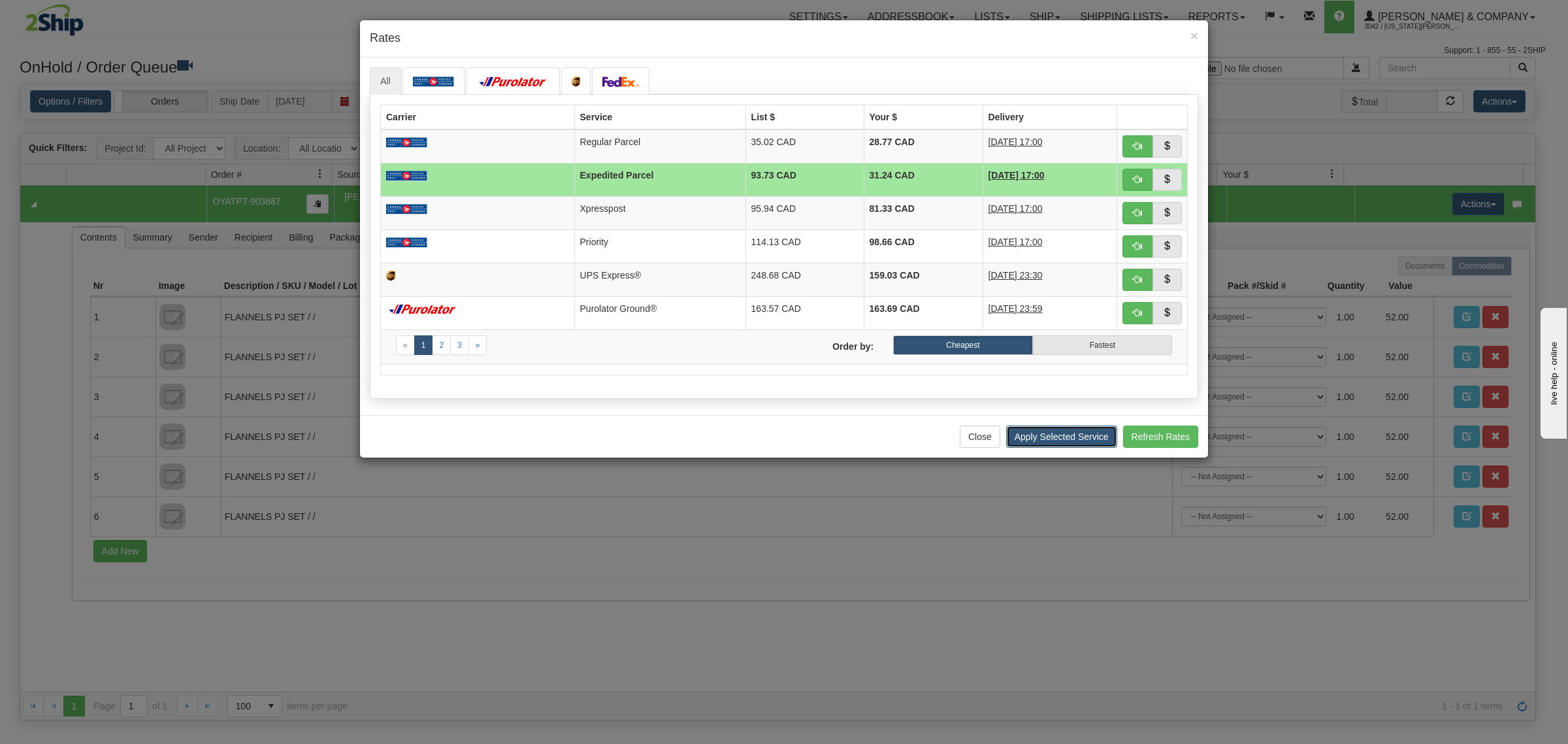
click at [1073, 445] on button "Apply Selected Service" at bounding box center [1061, 436] width 111 height 22
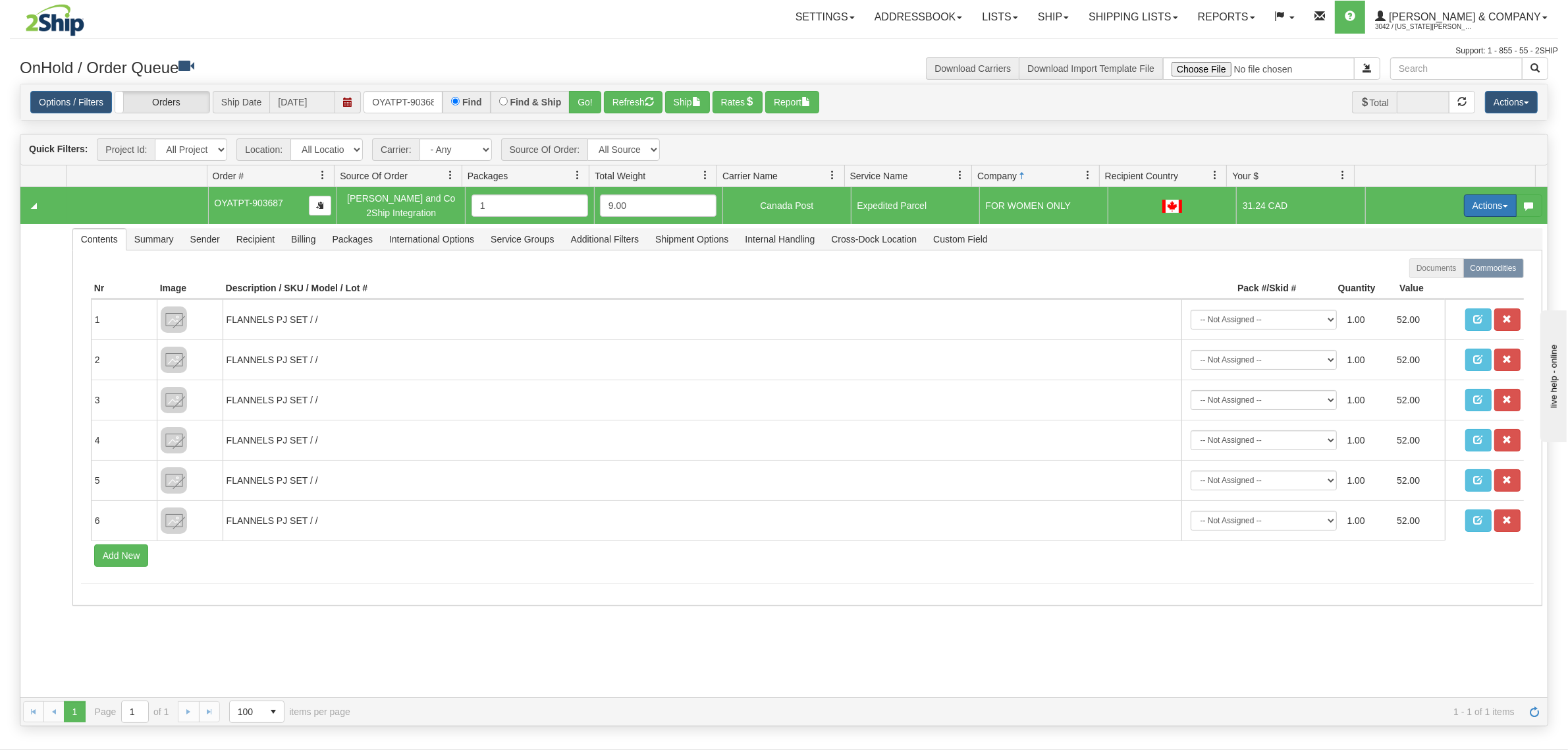
click at [1470, 207] on button "Actions" at bounding box center [1490, 205] width 53 height 22
click at [1424, 284] on span "Ship" at bounding box center [1438, 282] width 27 height 11
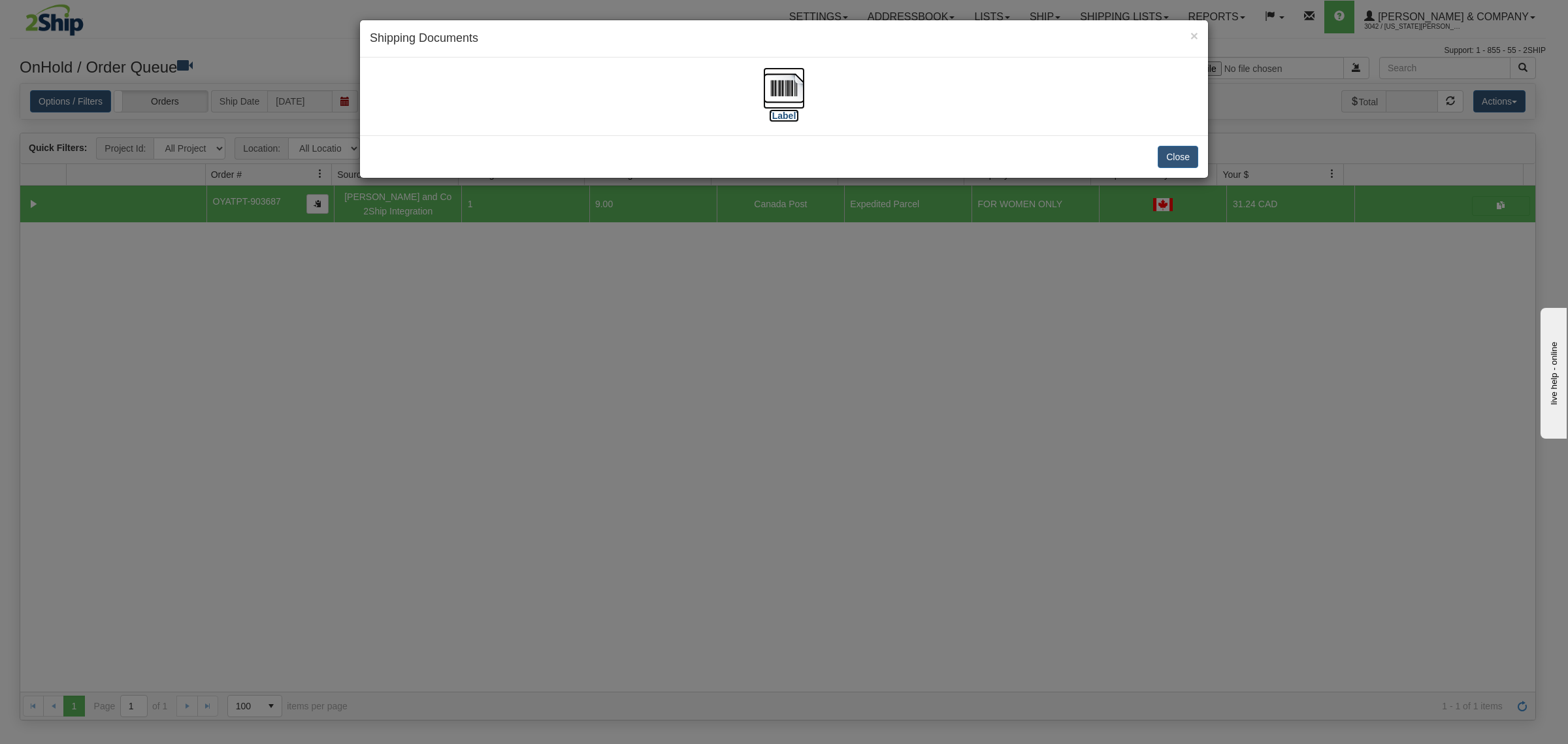
click at [784, 93] on img at bounding box center [784, 88] width 42 height 42
click at [784, 79] on img at bounding box center [784, 88] width 42 height 42
click at [1186, 152] on button "Close" at bounding box center [1178, 157] width 41 height 22
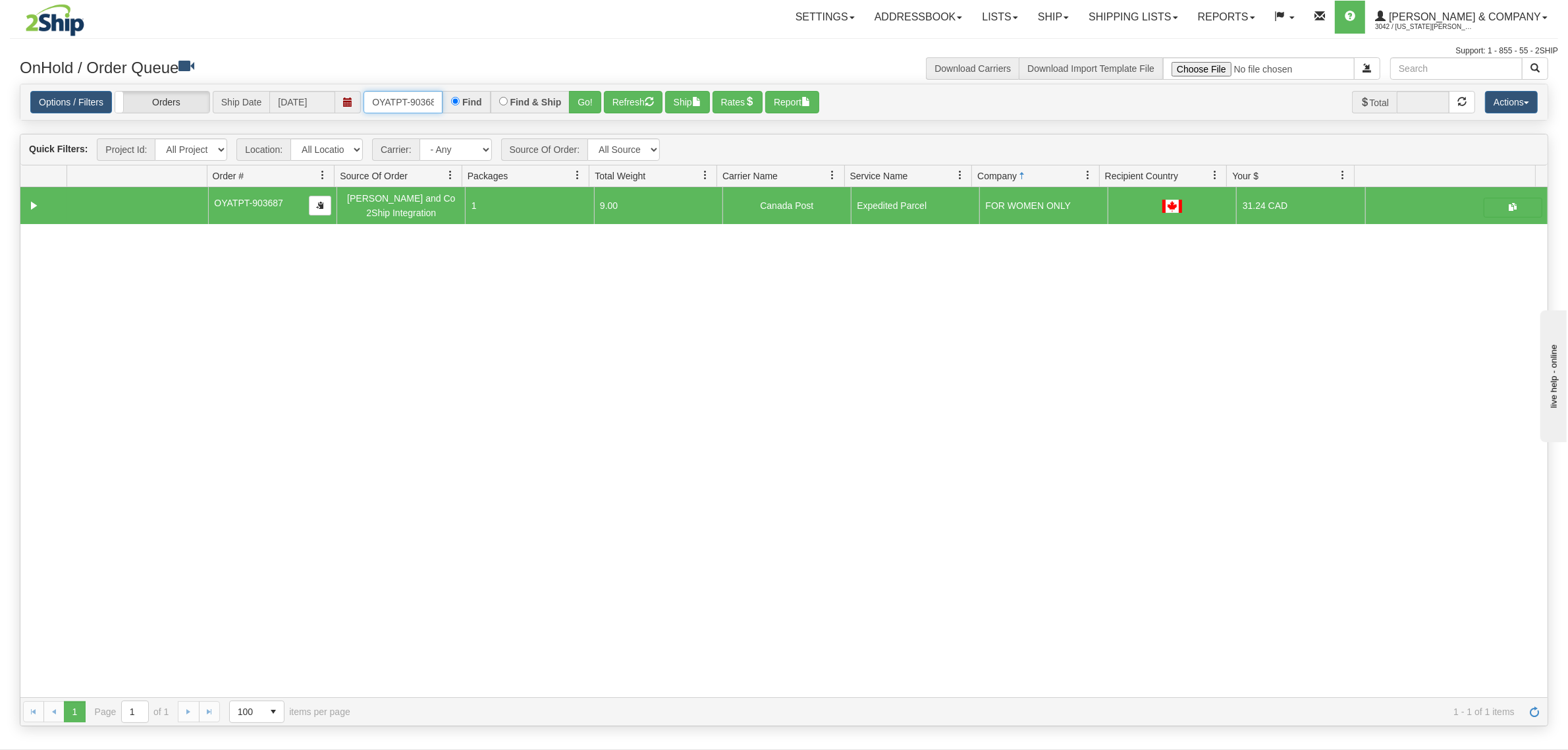
click at [376, 110] on input "OYATPT-903687" at bounding box center [403, 101] width 79 height 22
click at [382, 105] on input "OYATPT-903687" at bounding box center [403, 101] width 79 height 22
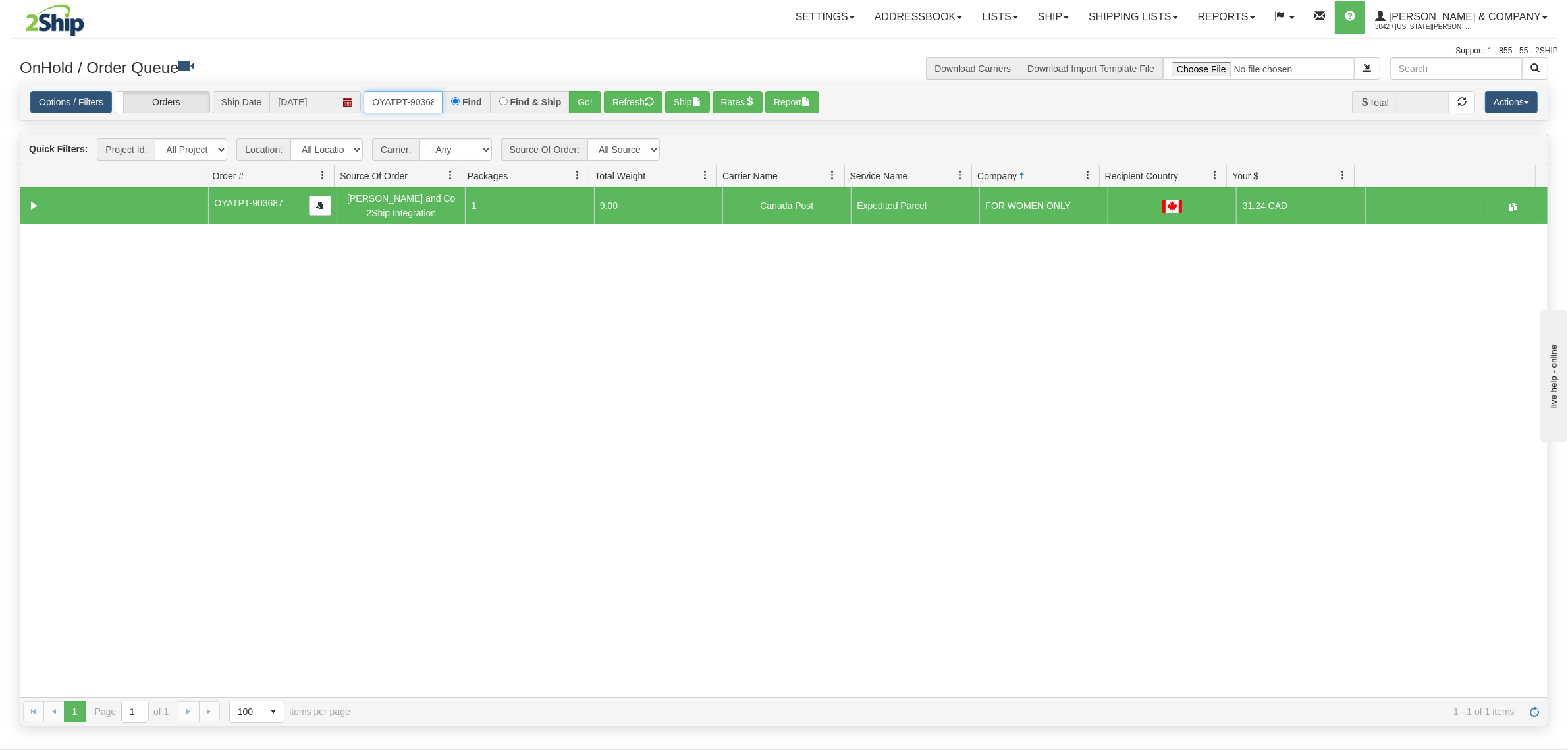
click at [382, 105] on input "OYATPT-903687" at bounding box center [403, 101] width 79 height 22
click at [590, 100] on button "Go!" at bounding box center [585, 101] width 32 height 22
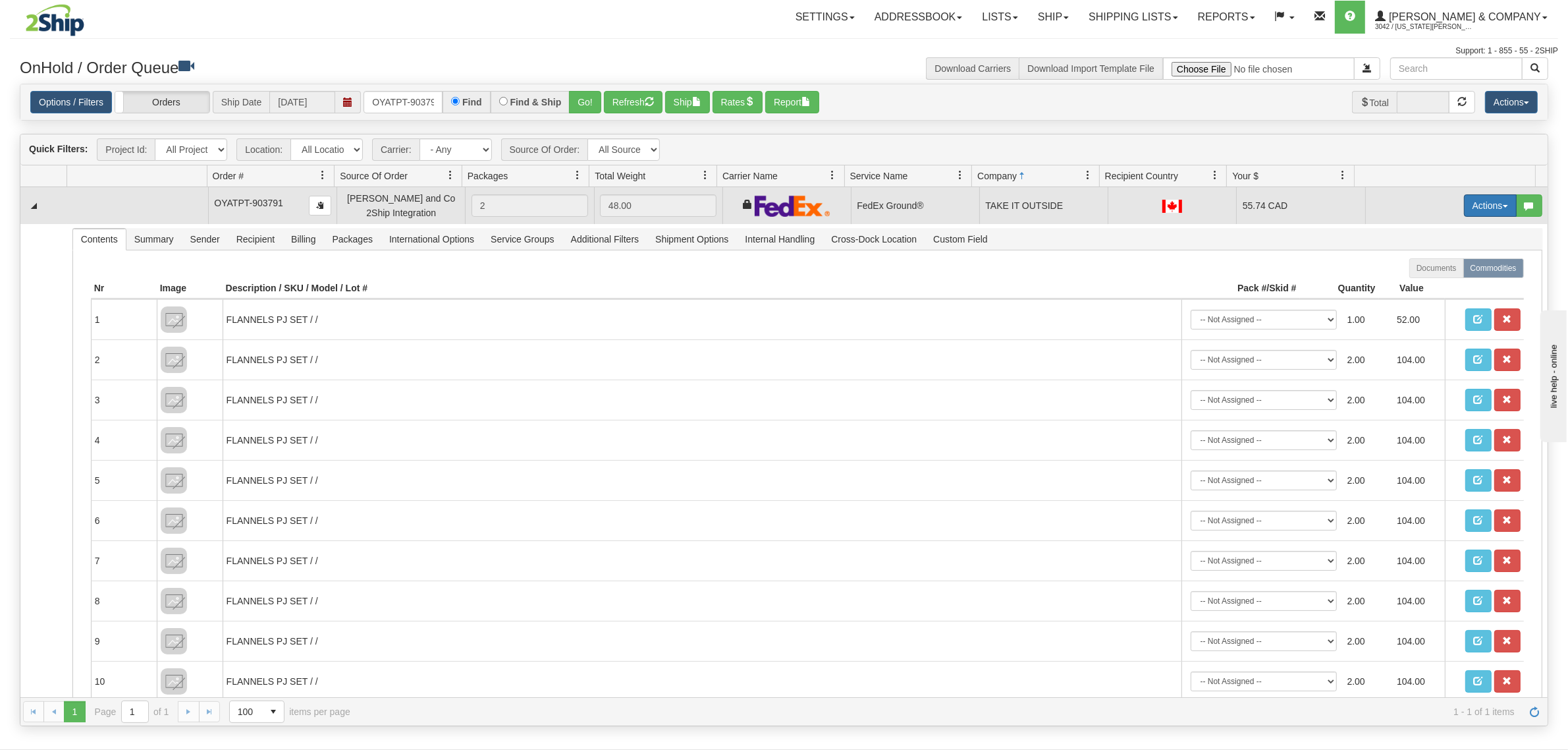
click at [1475, 199] on button "Actions" at bounding box center [1490, 205] width 53 height 22
click at [1435, 284] on span "Ship" at bounding box center [1438, 282] width 27 height 11
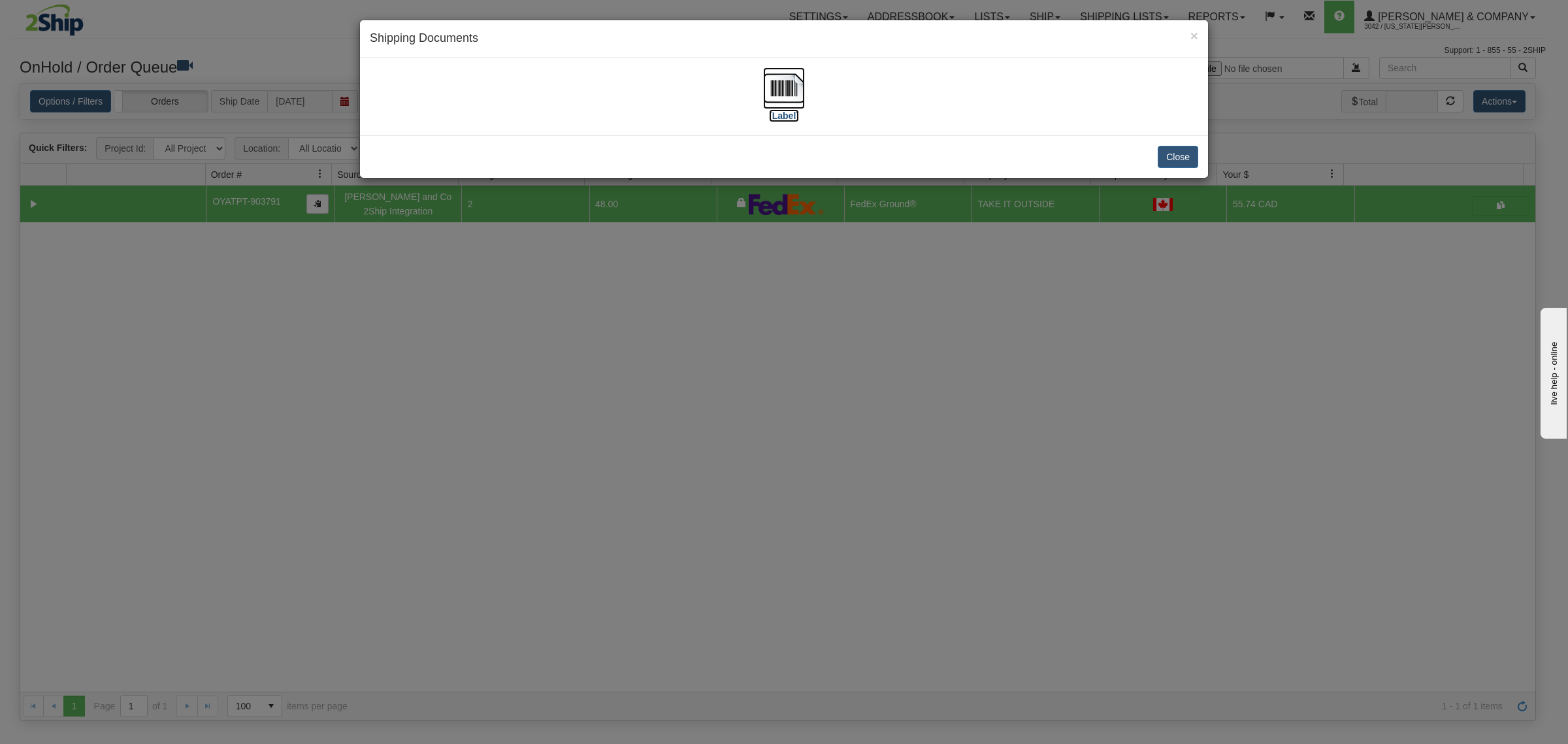
click at [801, 79] on img at bounding box center [784, 88] width 42 height 42
click at [1183, 158] on button "Close" at bounding box center [1178, 157] width 41 height 22
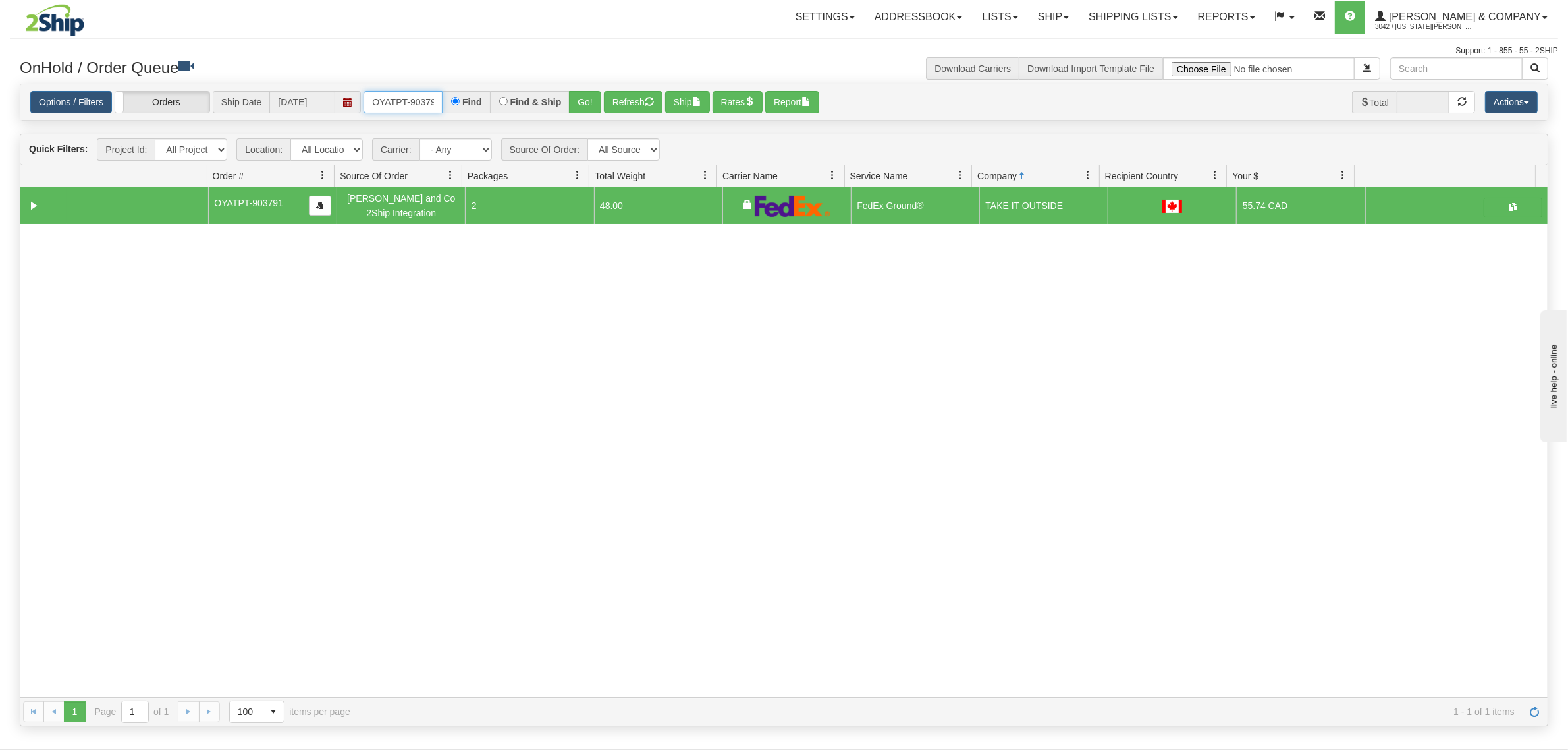
click at [408, 99] on input "OYATPT-903791" at bounding box center [403, 101] width 79 height 22
click at [594, 101] on button "Go!" at bounding box center [585, 101] width 32 height 22
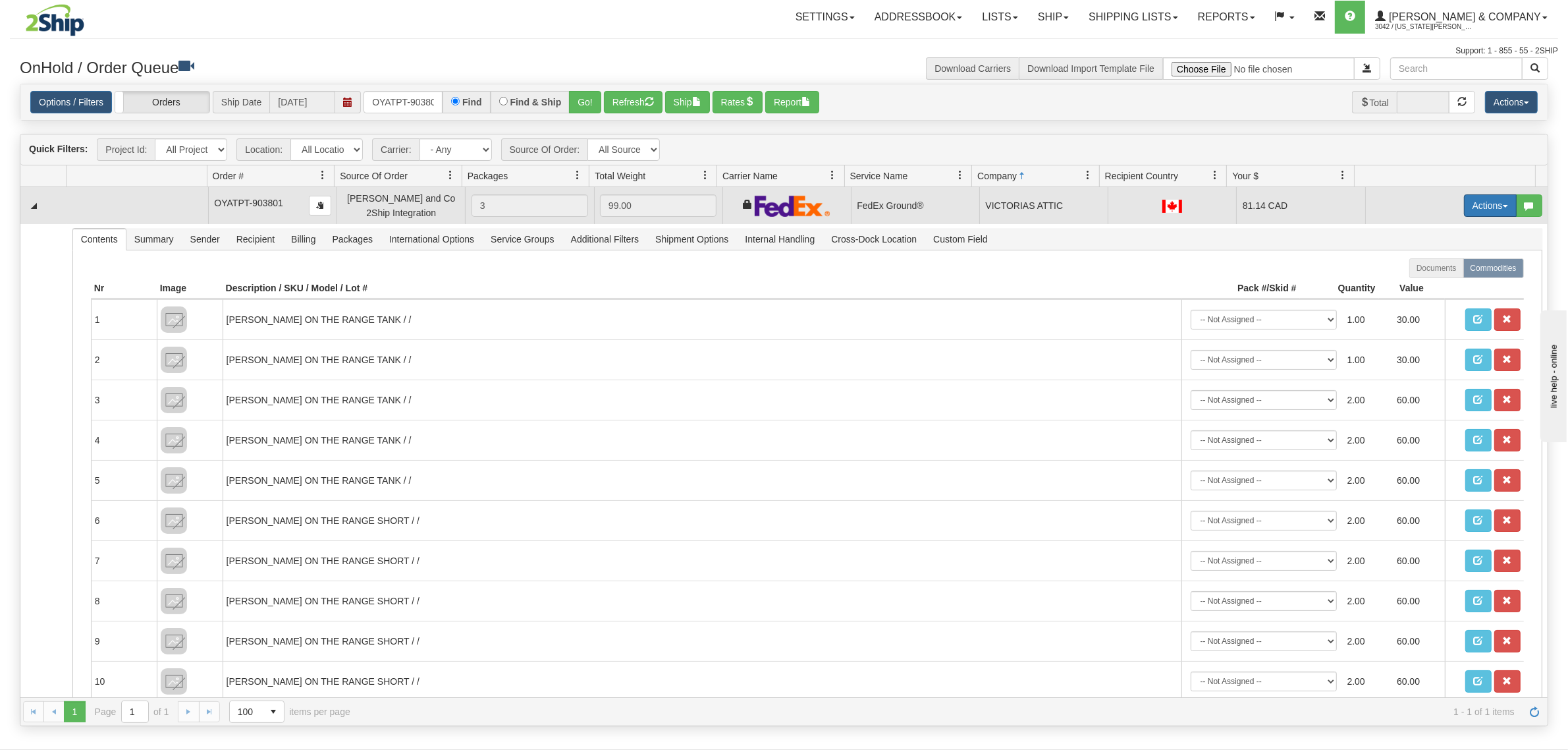
click at [1466, 201] on button "Actions" at bounding box center [1490, 205] width 53 height 22
click at [1424, 281] on span "Ship" at bounding box center [1438, 282] width 27 height 11
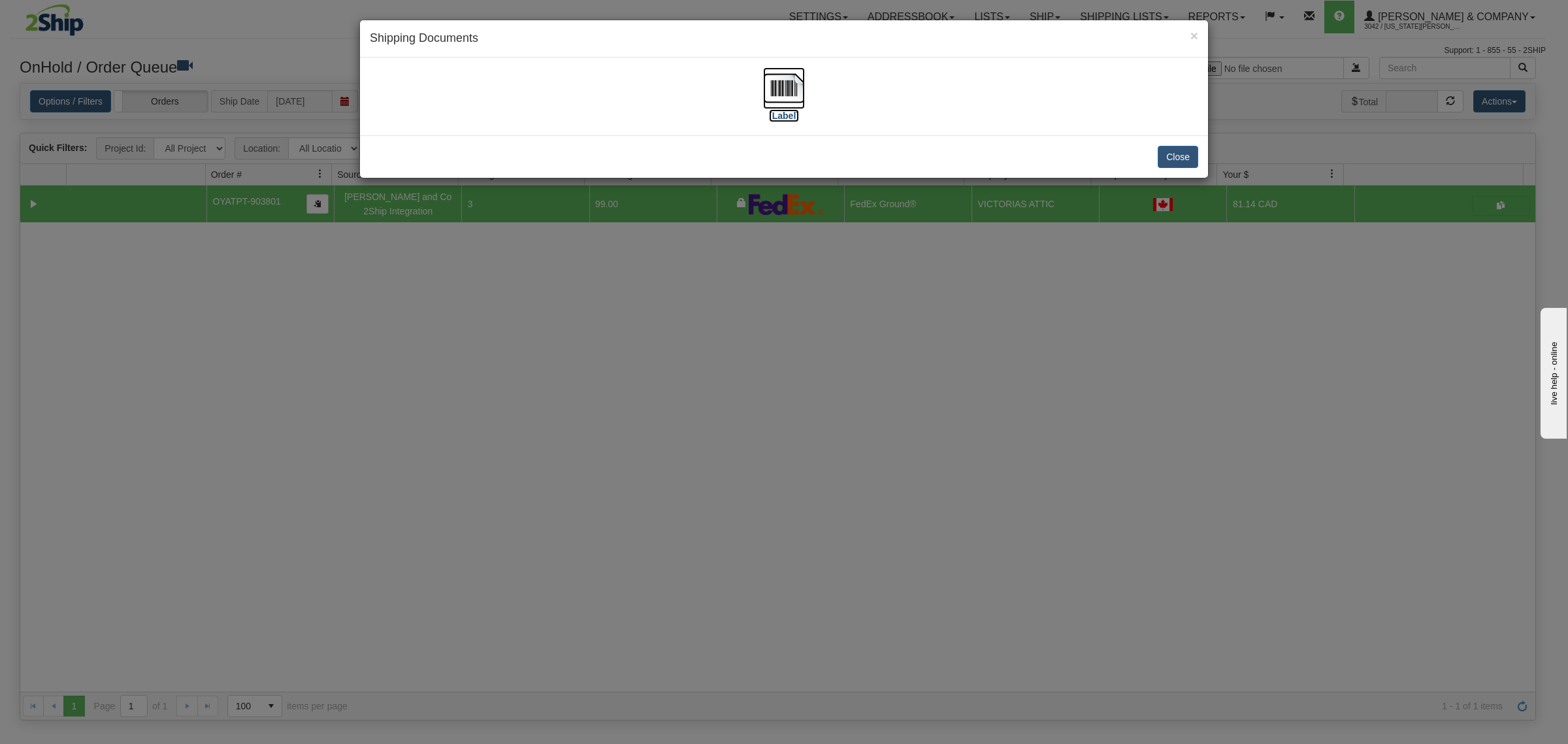
click at [781, 88] on img at bounding box center [784, 88] width 42 height 42
click at [1173, 165] on button "Close" at bounding box center [1178, 157] width 41 height 22
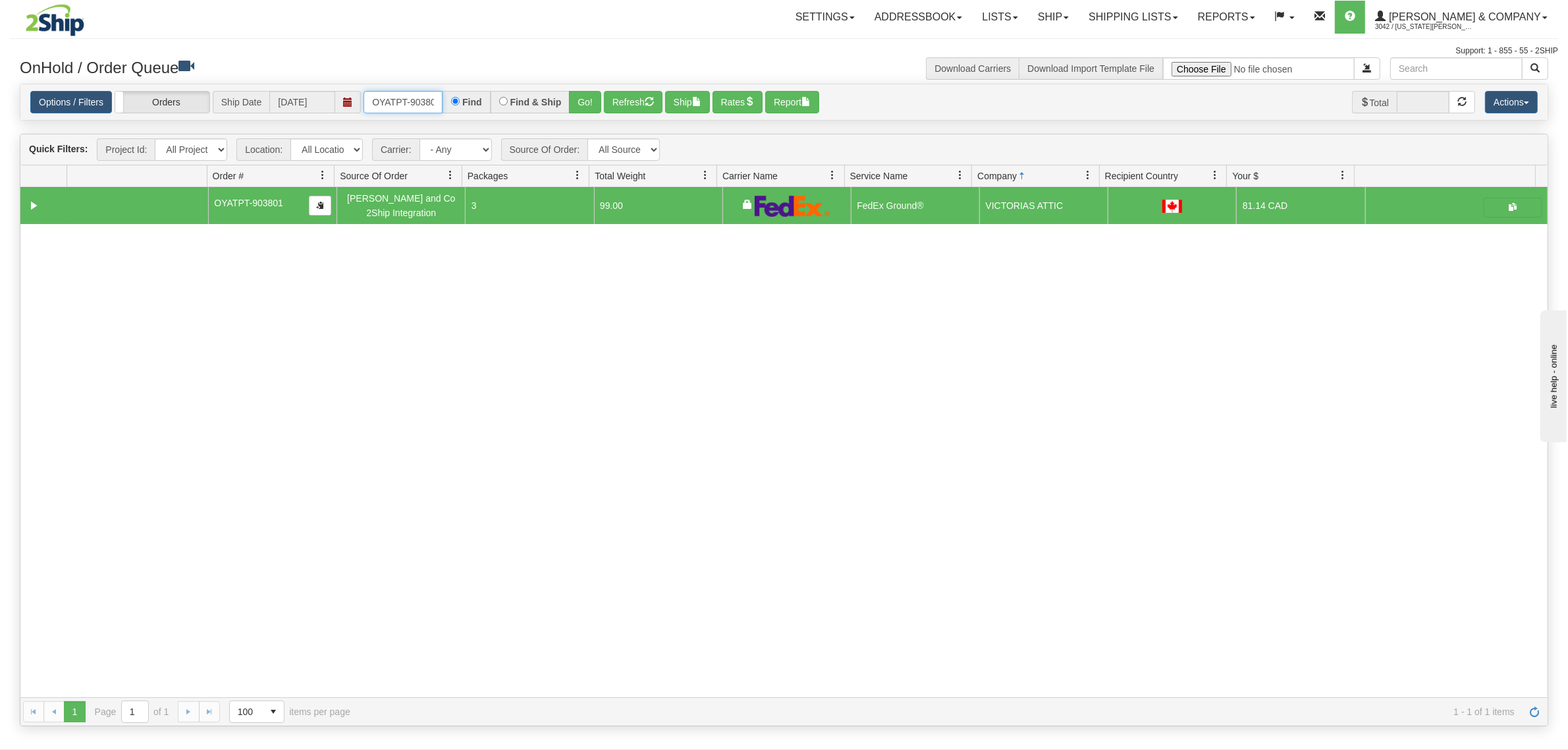
click at [379, 96] on input "OYATPT-903801" at bounding box center [403, 101] width 79 height 22
type input "OTOFW46971-1"
click at [594, 104] on button "Go!" at bounding box center [585, 101] width 32 height 22
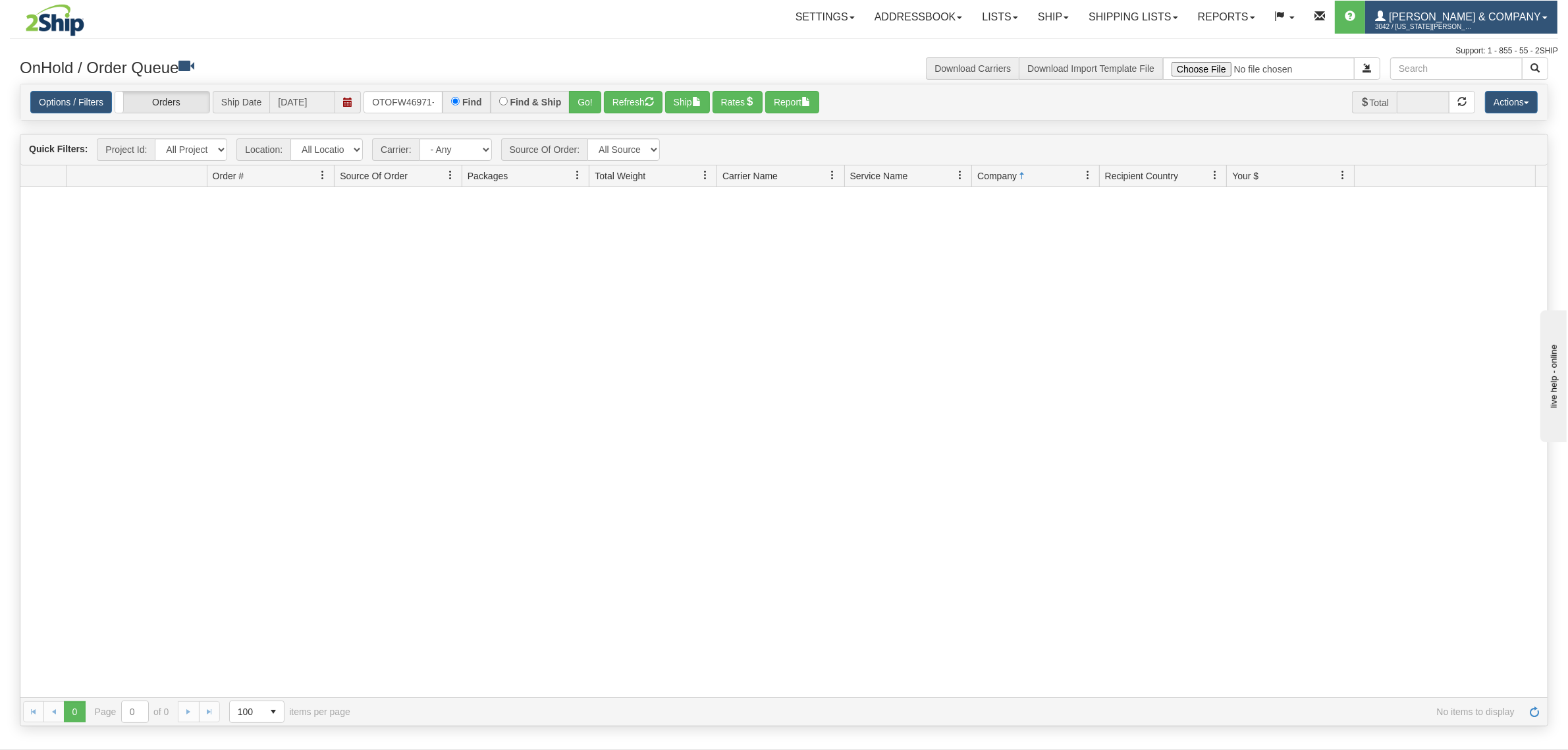
click at [1528, 7] on link "Yates & Company 3042 / Montana Yates" at bounding box center [1461, 17] width 192 height 33
click at [1489, 87] on link "LOG OUT" at bounding box center [1490, 80] width 133 height 17
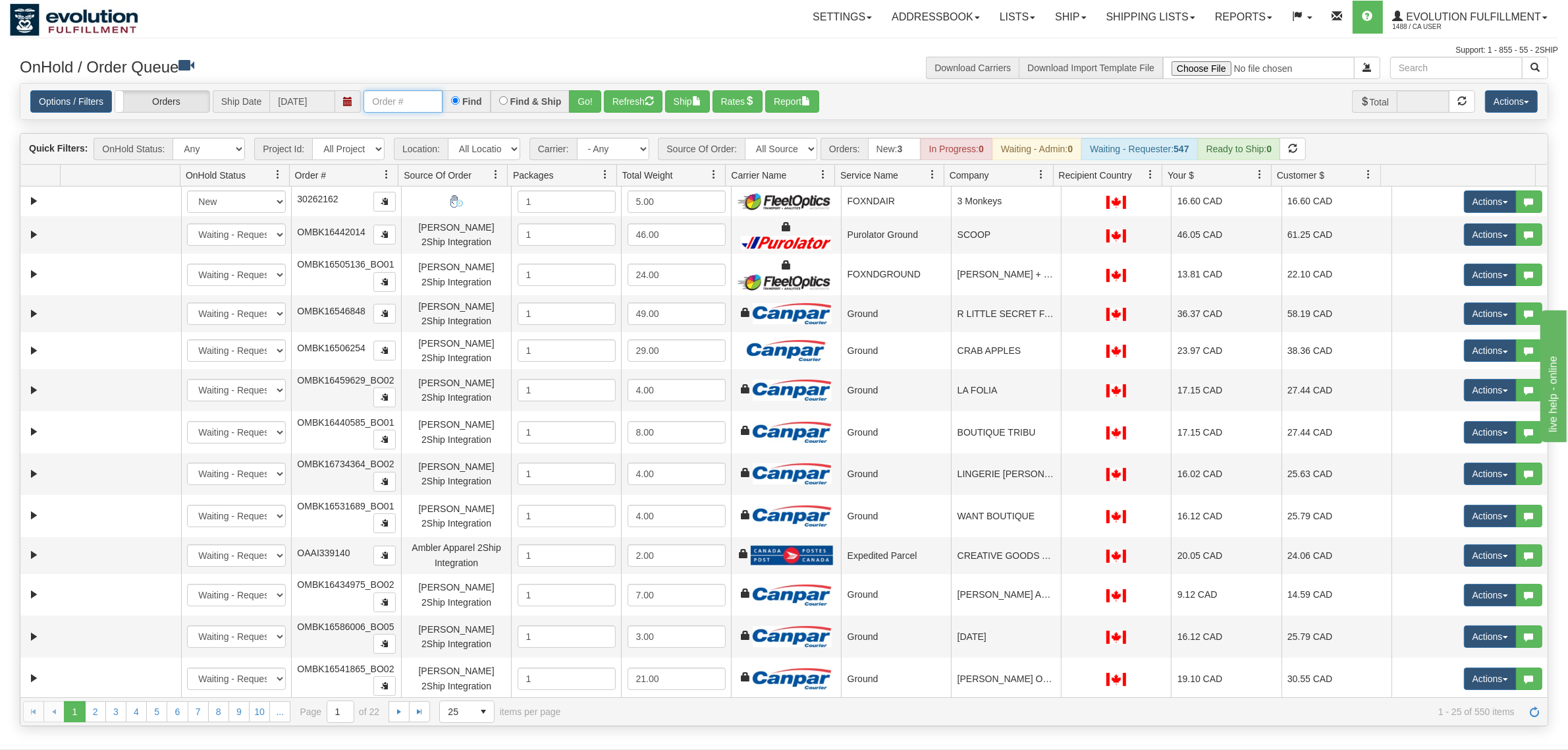
click at [439, 104] on input "text" at bounding box center [403, 101] width 79 height 22
